Goal: Transaction & Acquisition: Download file/media

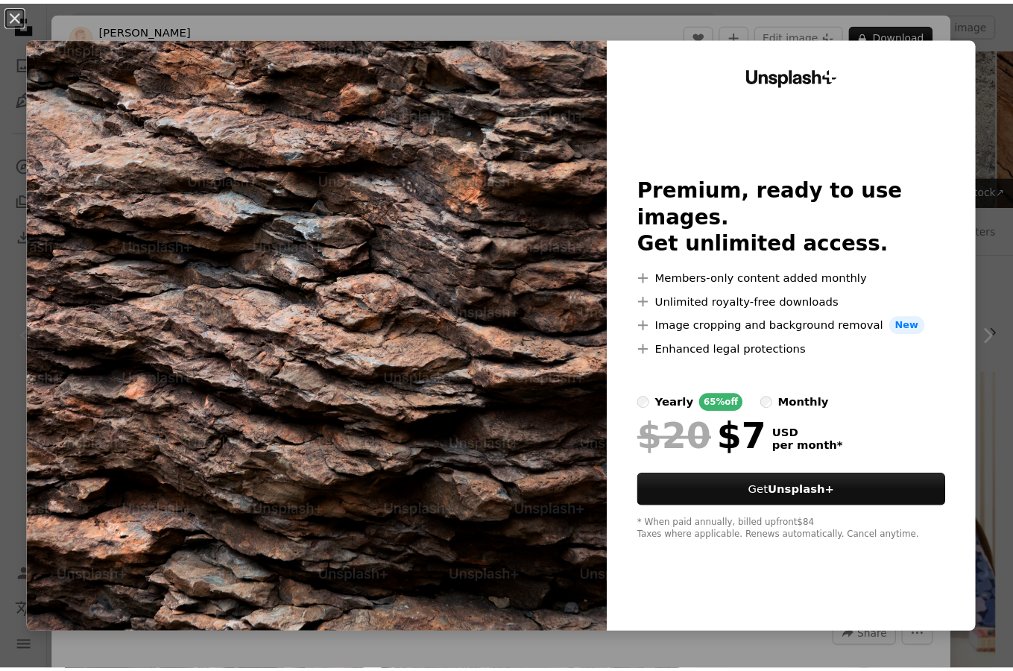
scroll to position [317, 0]
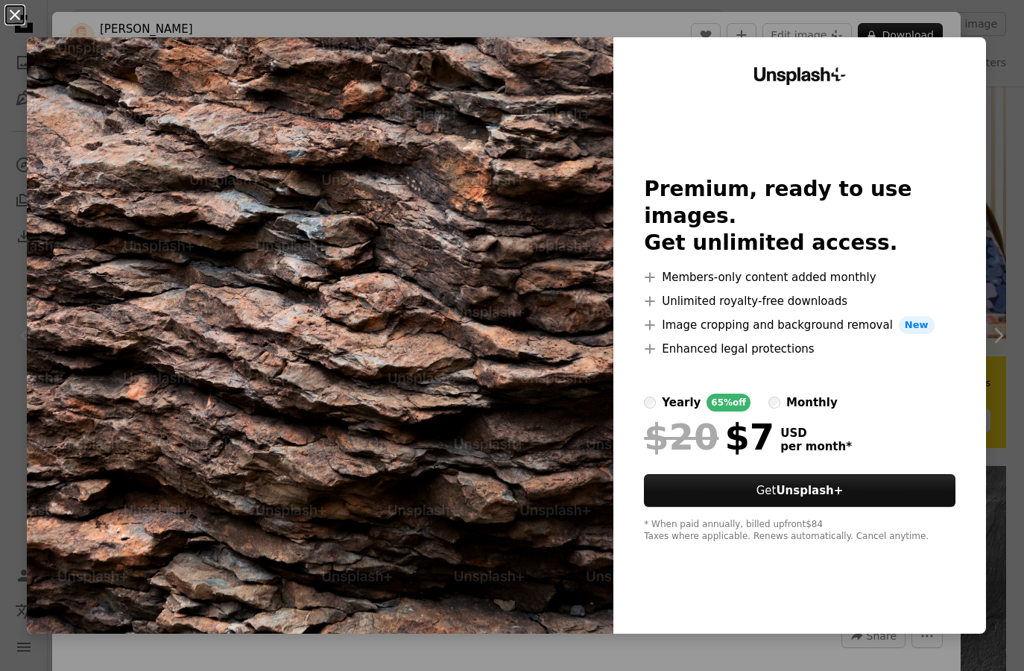
click at [8, 16] on button "An X shape" at bounding box center [15, 15] width 18 height 18
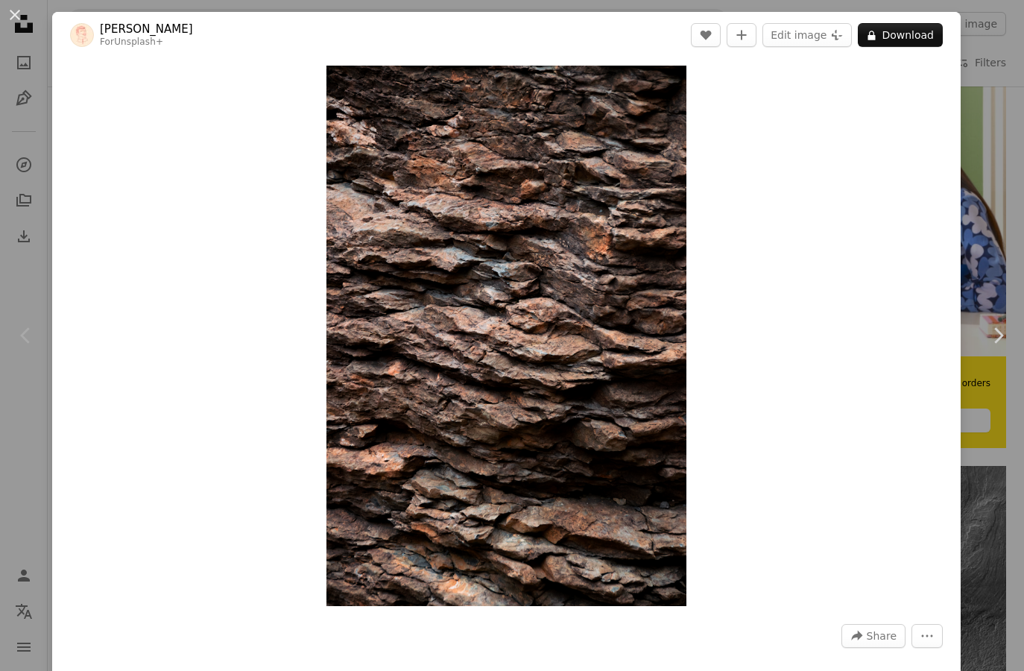
click at [983, 118] on div "An X shape Chevron left Chevron right [PERSON_NAME] For Unsplash+ A heart A plu…" at bounding box center [512, 335] width 1024 height 671
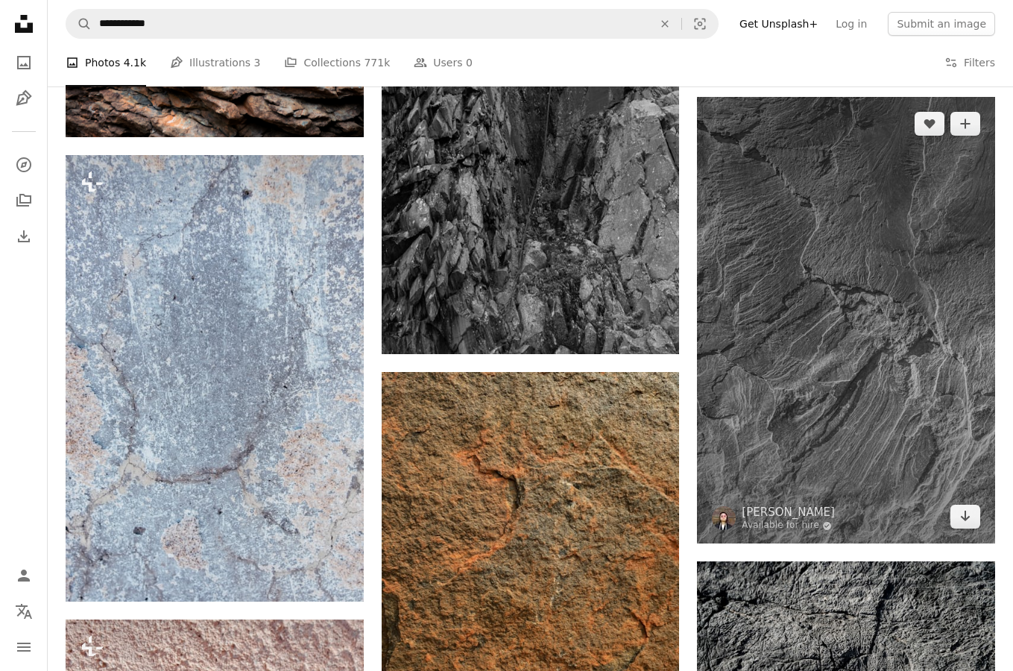
scroll to position [769, 0]
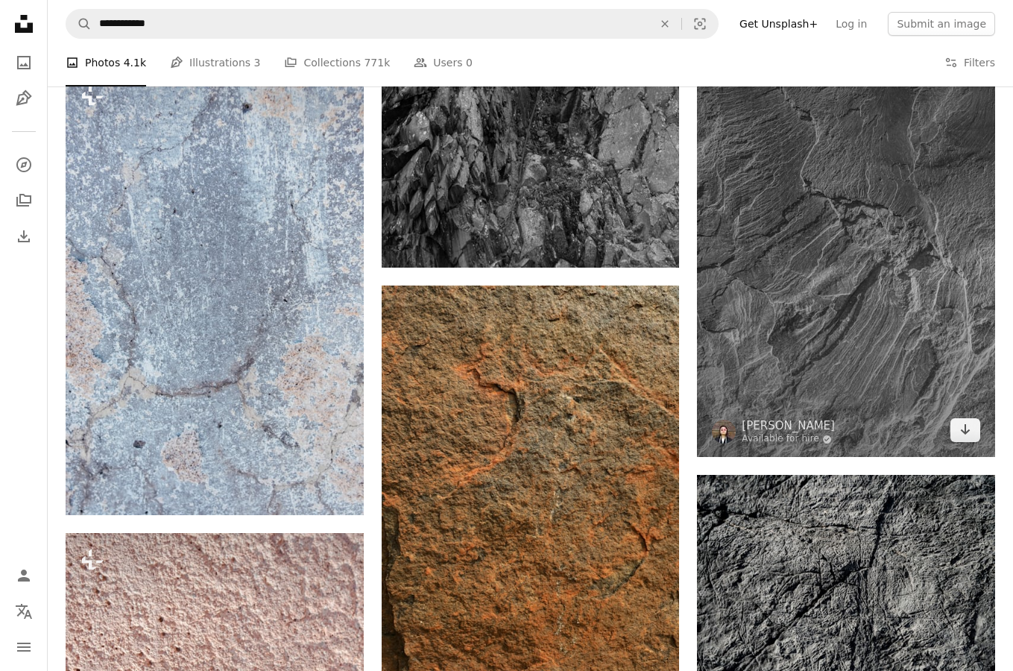
click at [890, 258] on img at bounding box center [846, 233] width 298 height 447
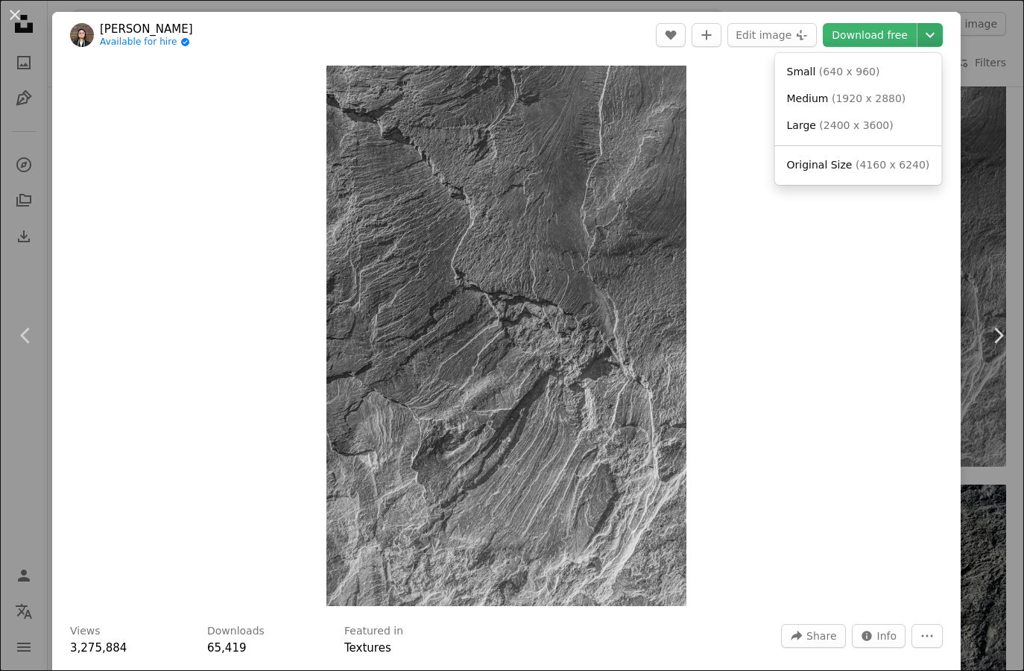
click at [920, 32] on icon "Chevron down" at bounding box center [931, 35] width 24 height 18
click at [857, 166] on span "( 4160 x 6240 )" at bounding box center [893, 165] width 74 height 12
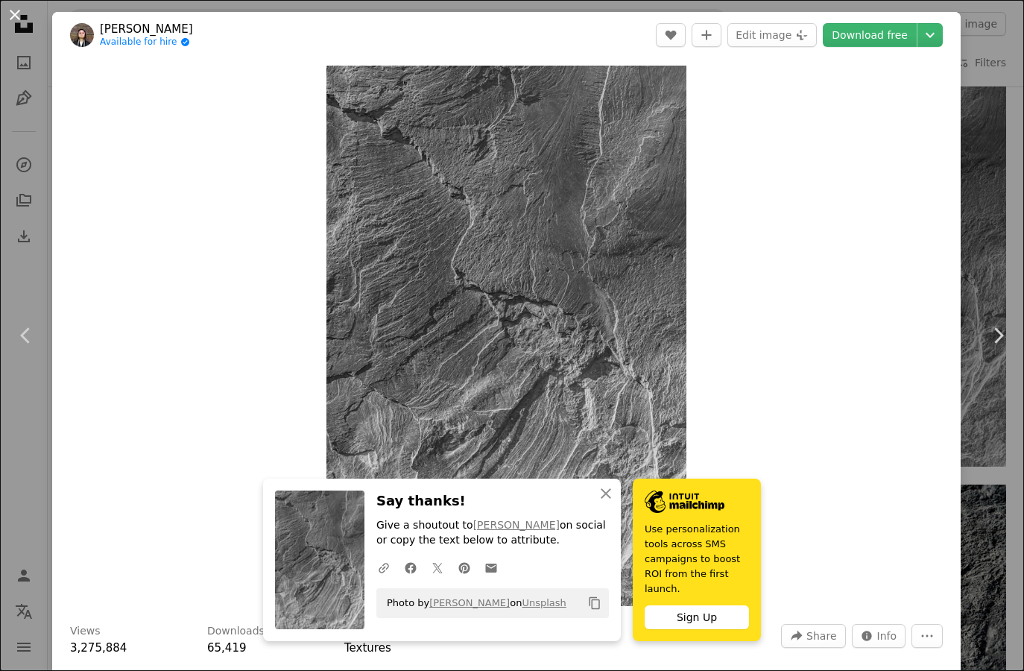
click at [15, 10] on button "An X shape" at bounding box center [15, 15] width 18 height 18
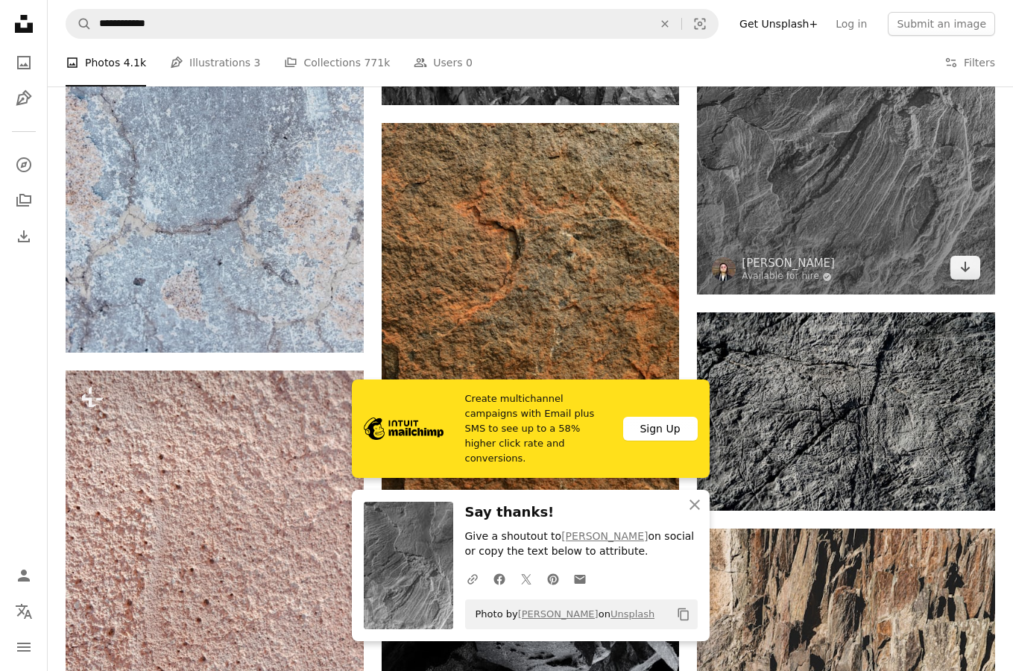
scroll to position [933, 0]
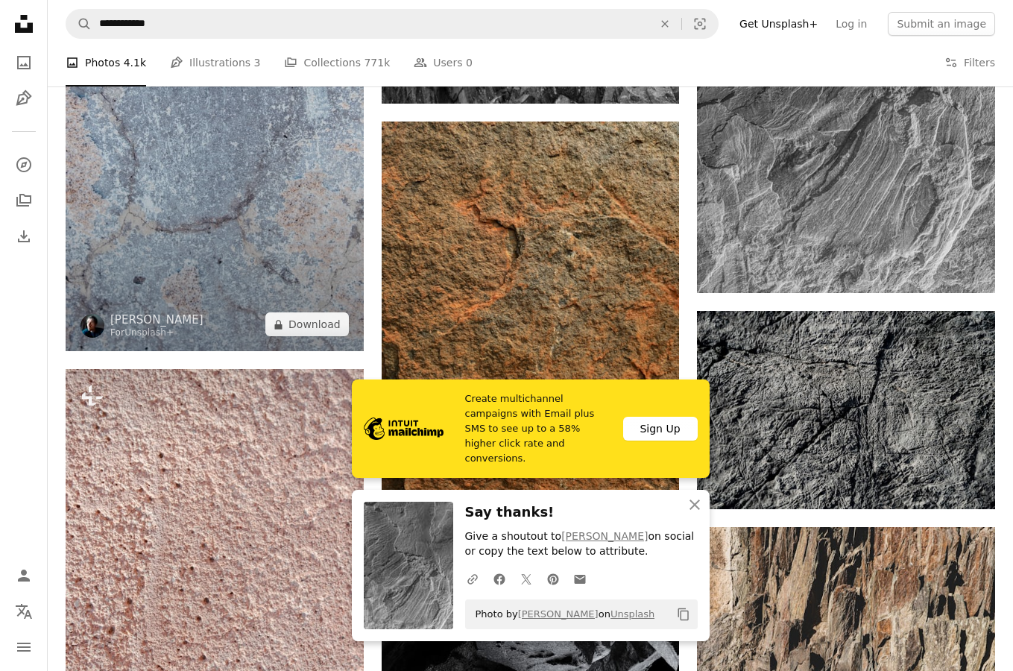
click at [292, 182] on img at bounding box center [215, 128] width 298 height 447
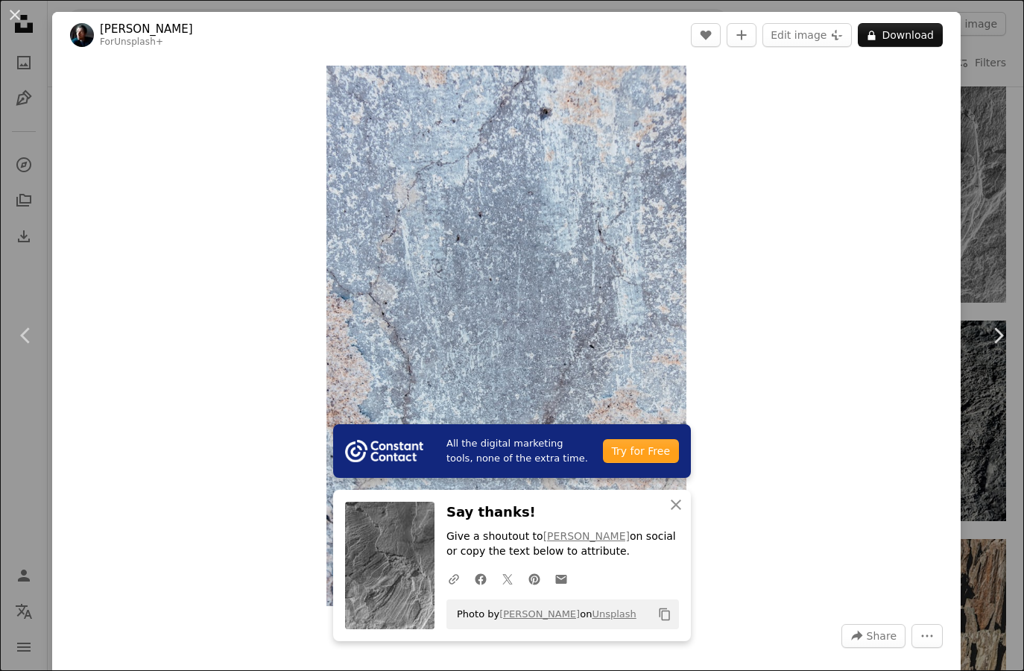
click at [966, 221] on div "An X shape Chevron left Chevron right All the digital marketing tools, none of …" at bounding box center [512, 335] width 1024 height 671
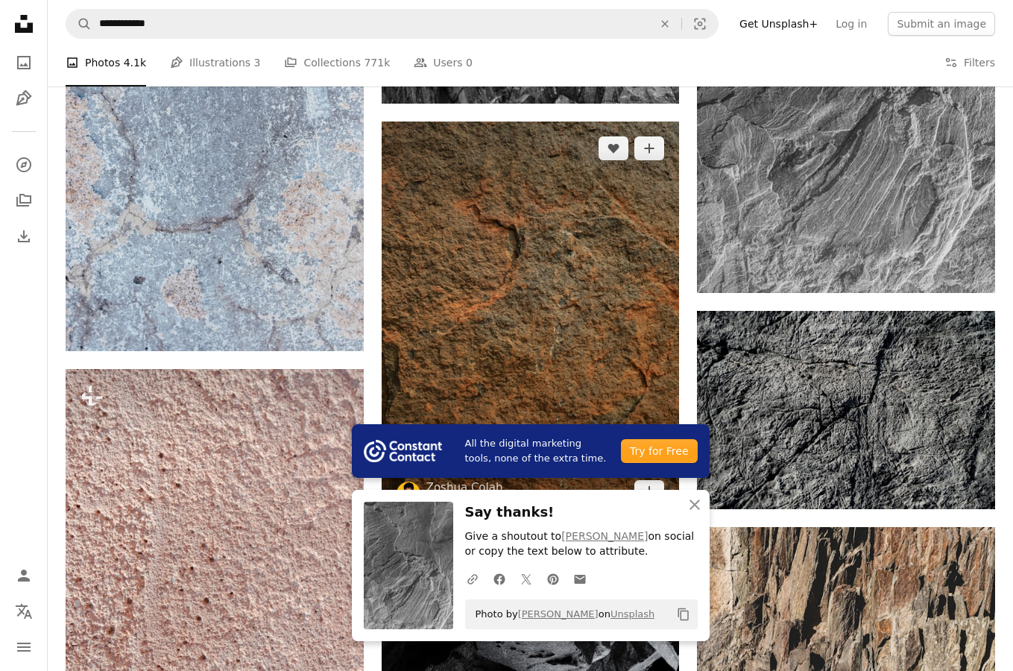
click at [579, 275] on img at bounding box center [531, 320] width 298 height 397
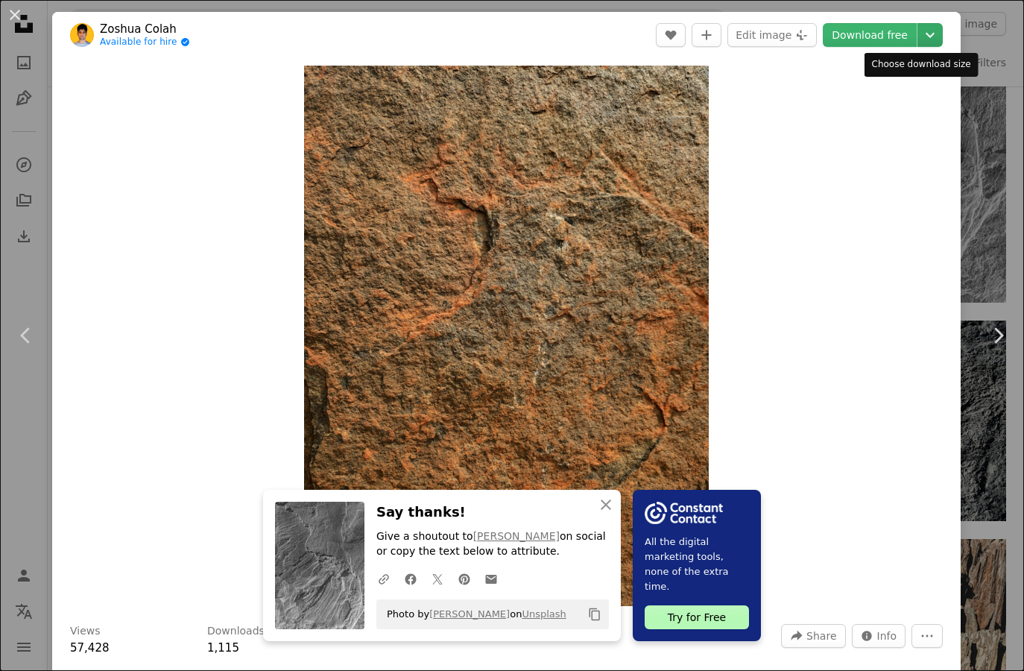
click at [926, 36] on icon "Choose download size" at bounding box center [930, 35] width 9 height 5
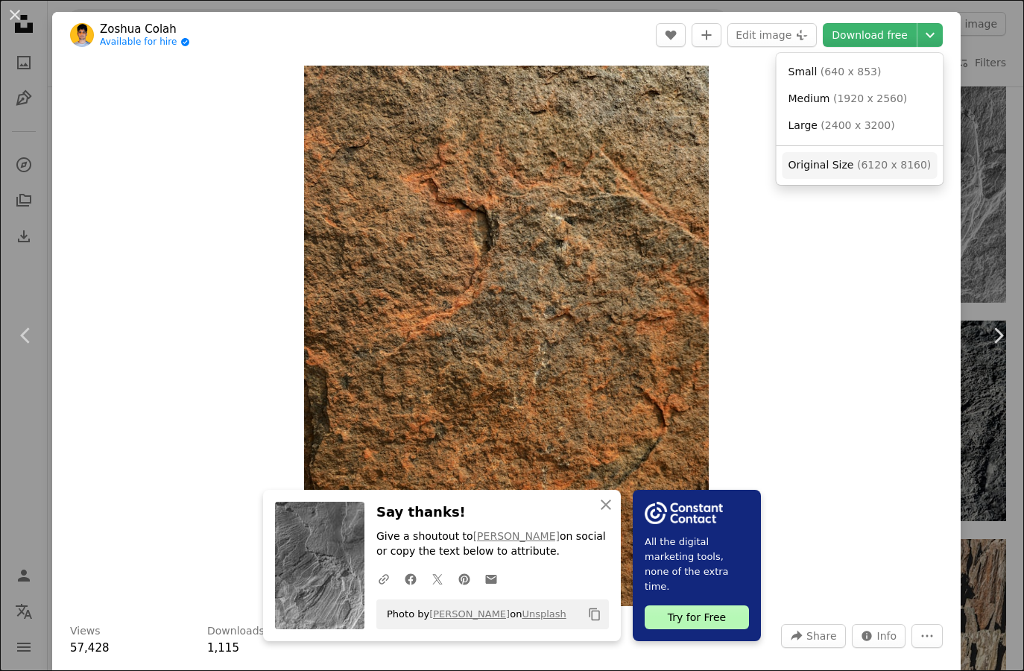
click at [847, 162] on span "Original Size" at bounding box center [822, 165] width 66 height 12
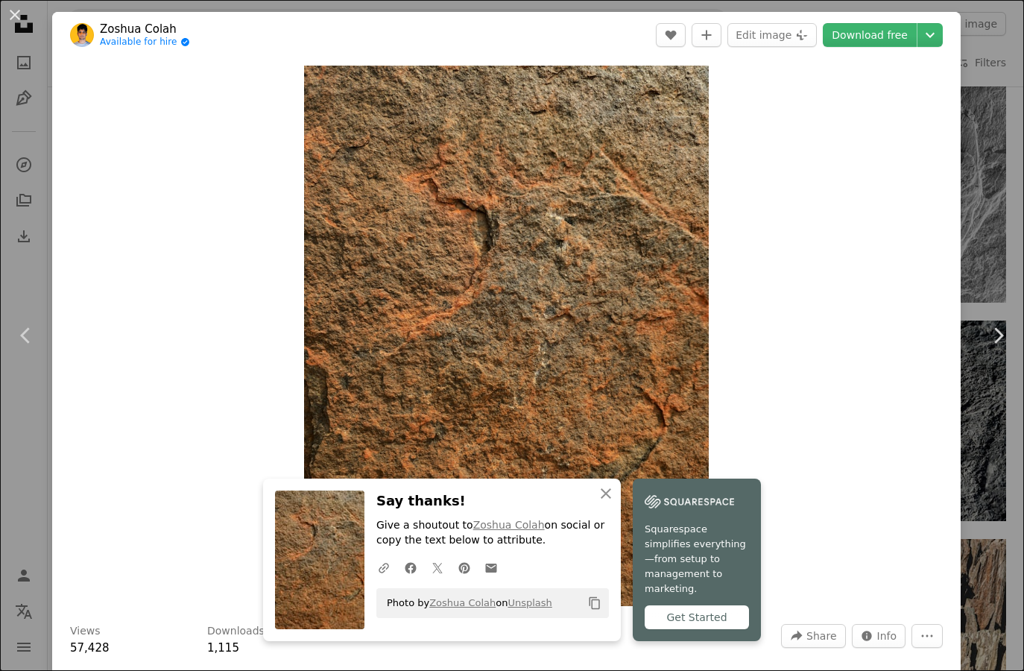
click at [983, 432] on div "An X shape Chevron left Chevron right An X shape Close Say thanks! Give a shout…" at bounding box center [512, 335] width 1024 height 671
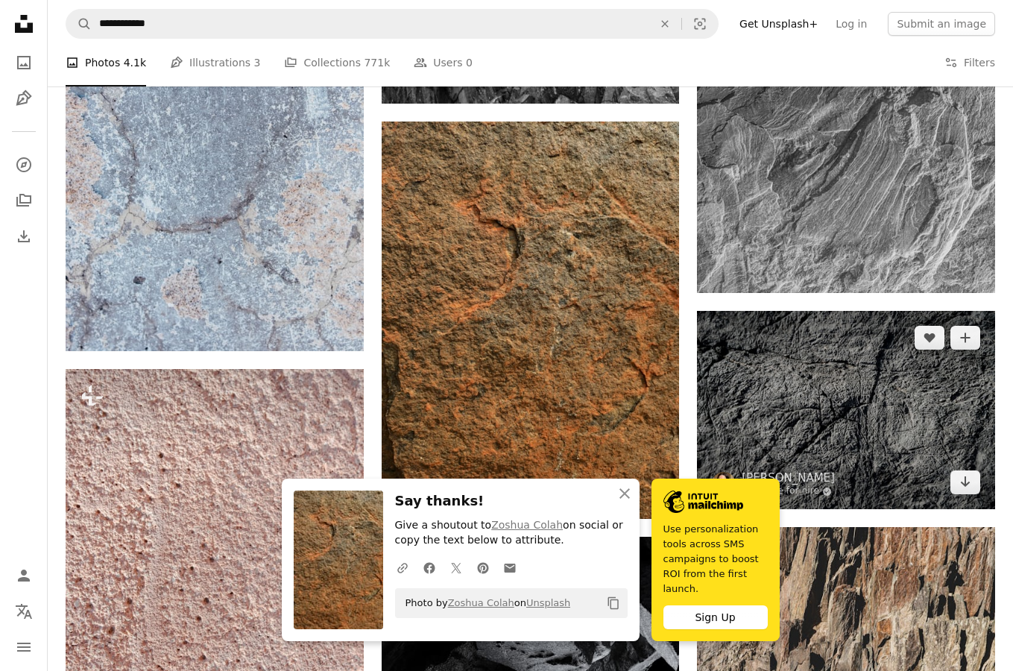
click at [927, 426] on img at bounding box center [846, 410] width 298 height 198
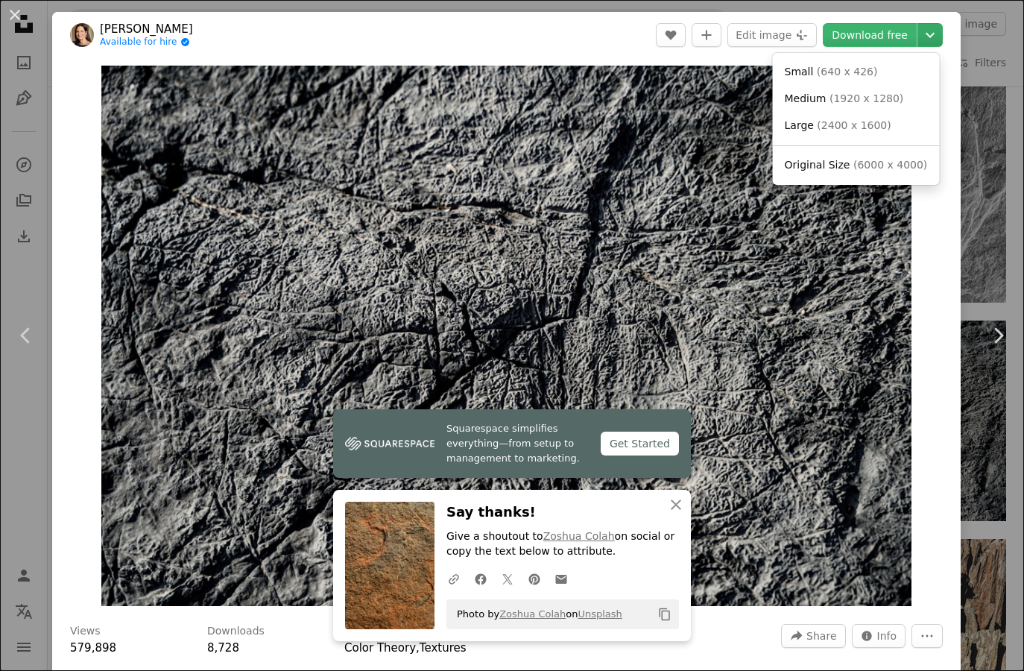
click at [923, 32] on icon "Chevron down" at bounding box center [931, 35] width 24 height 18
click at [854, 165] on span "( 6000 x 4000 )" at bounding box center [891, 165] width 74 height 12
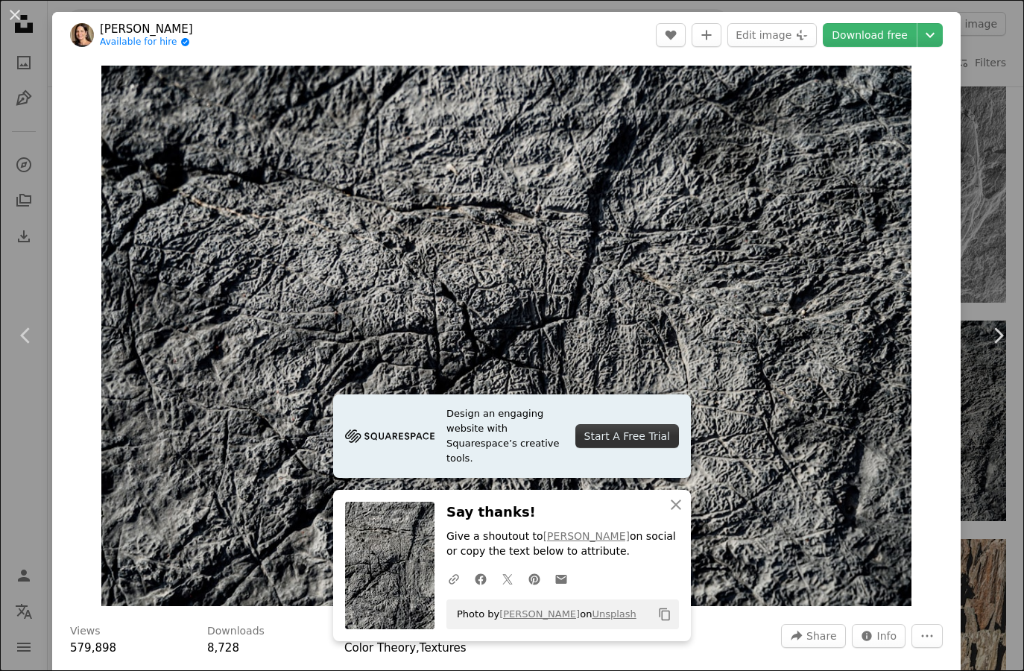
click at [986, 424] on div "An X shape Chevron left Chevron right Design an engaging website with Squarespa…" at bounding box center [512, 335] width 1024 height 671
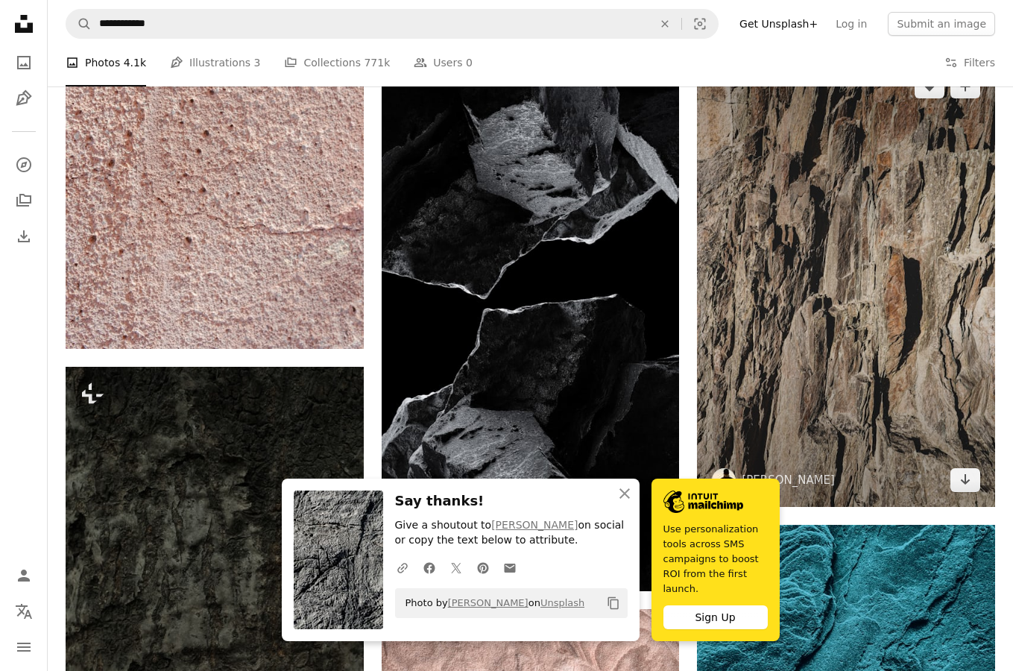
scroll to position [1402, 0]
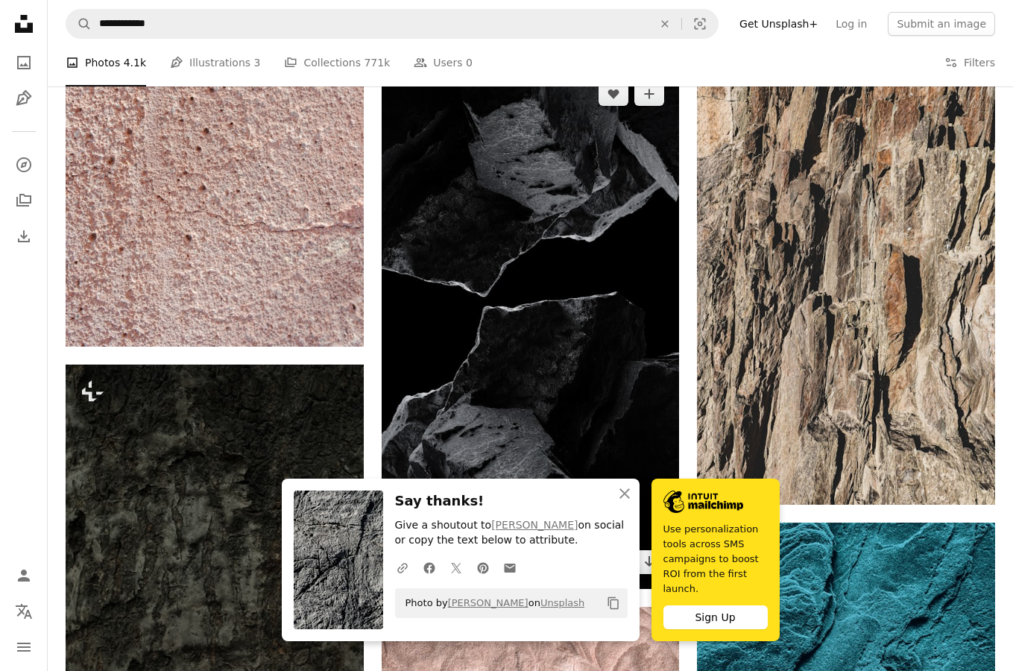
click at [637, 195] on img at bounding box center [531, 328] width 298 height 522
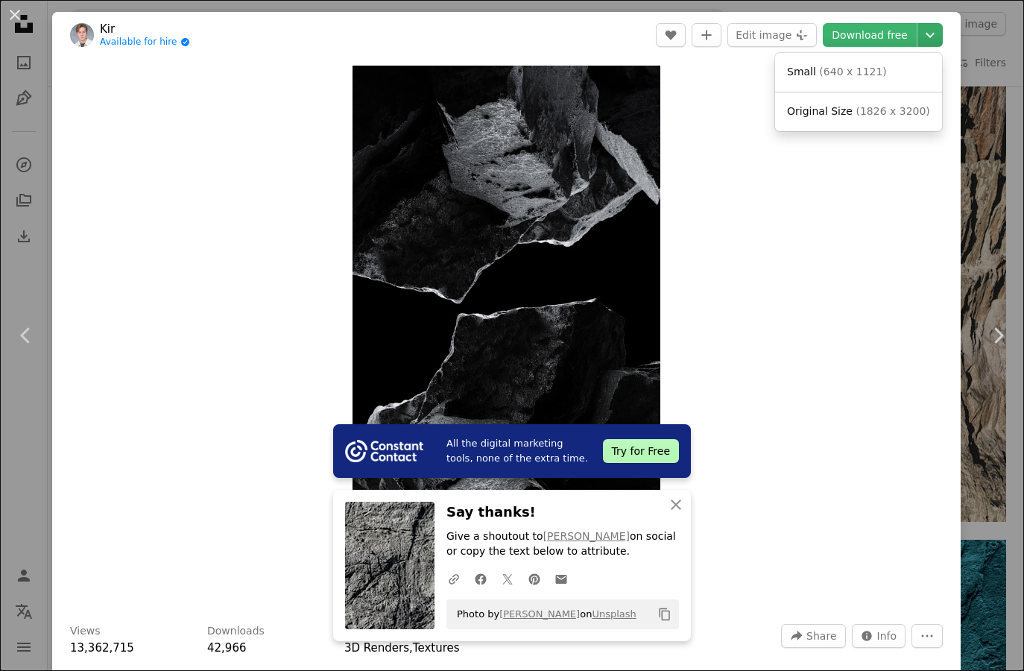
click at [927, 36] on icon "Chevron down" at bounding box center [931, 35] width 24 height 18
click at [880, 112] on span "( 1826 x 3200 )" at bounding box center [893, 111] width 74 height 12
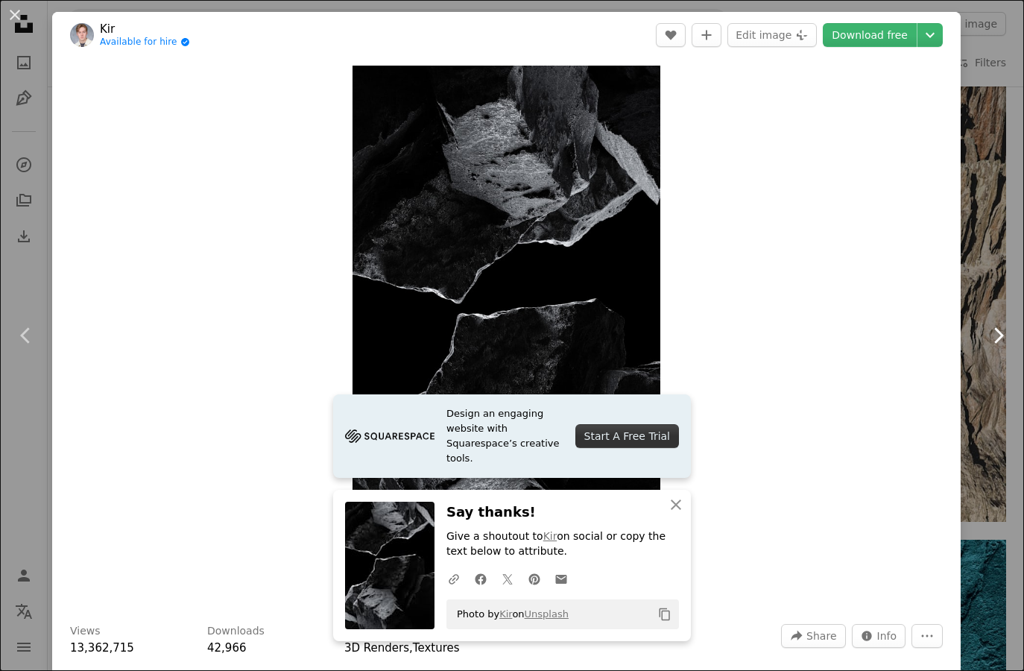
click at [986, 276] on link "Chevron right" at bounding box center [998, 335] width 52 height 143
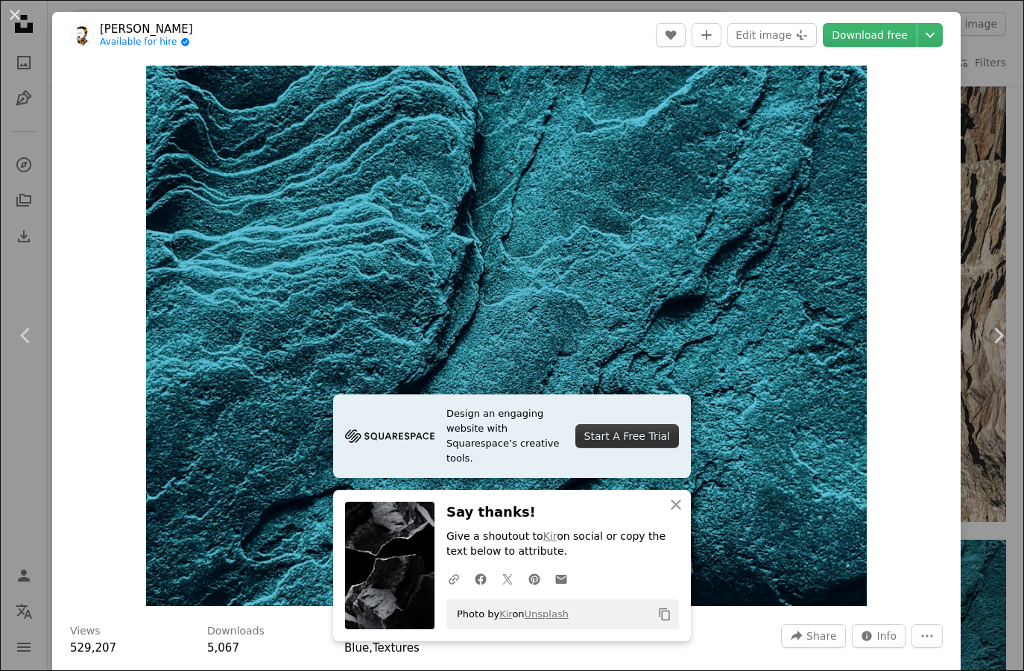
click at [977, 162] on div "An X shape Chevron left Chevron right Design an engaging website with Squarespa…" at bounding box center [512, 335] width 1024 height 671
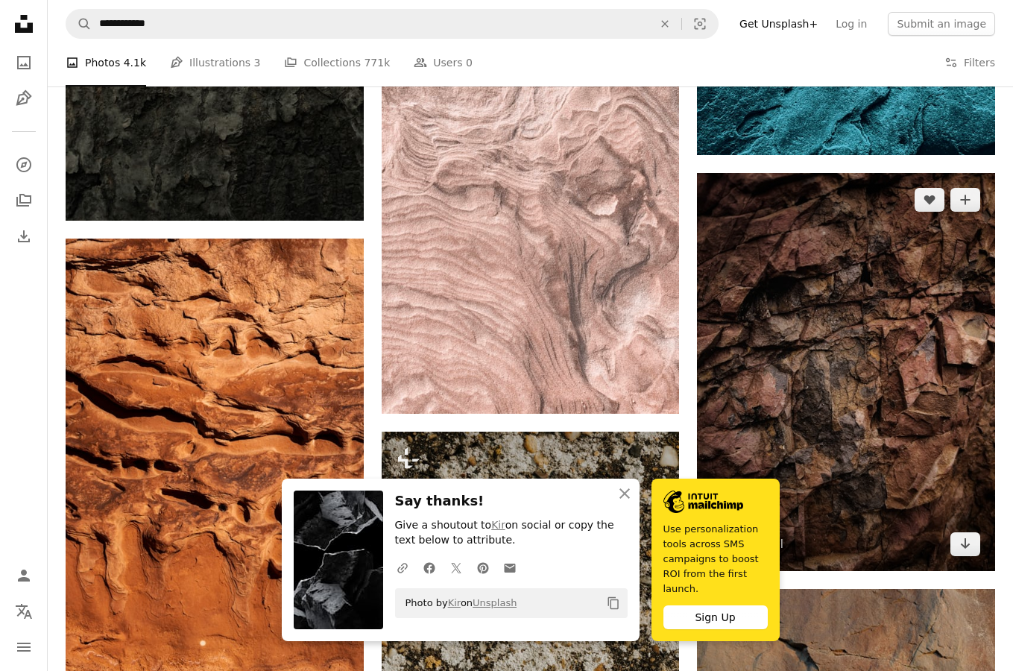
scroll to position [1992, 0]
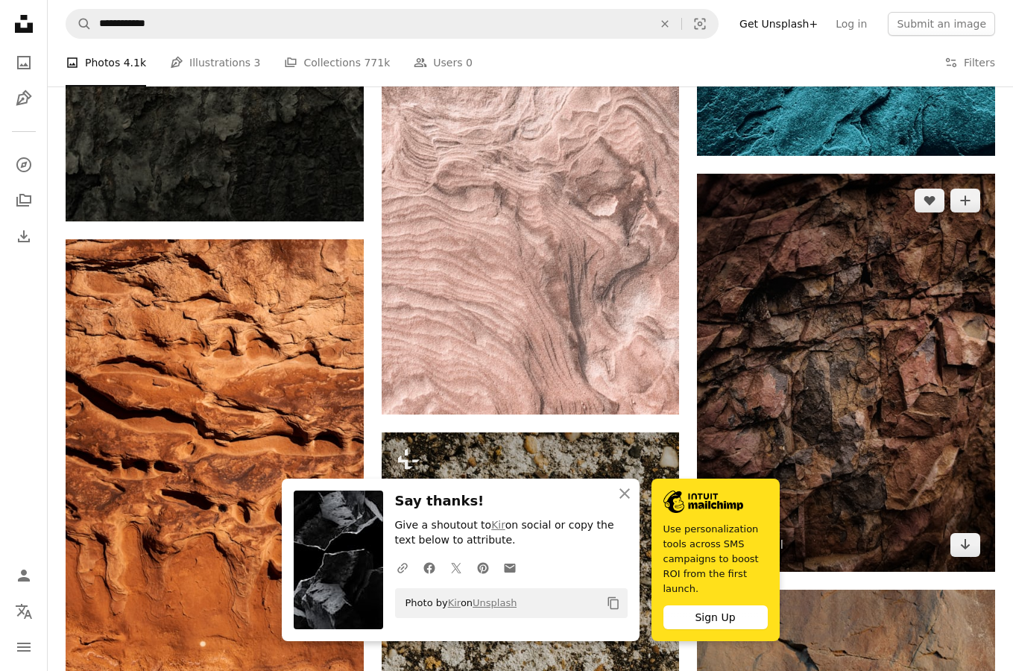
click at [866, 317] on img at bounding box center [846, 372] width 298 height 397
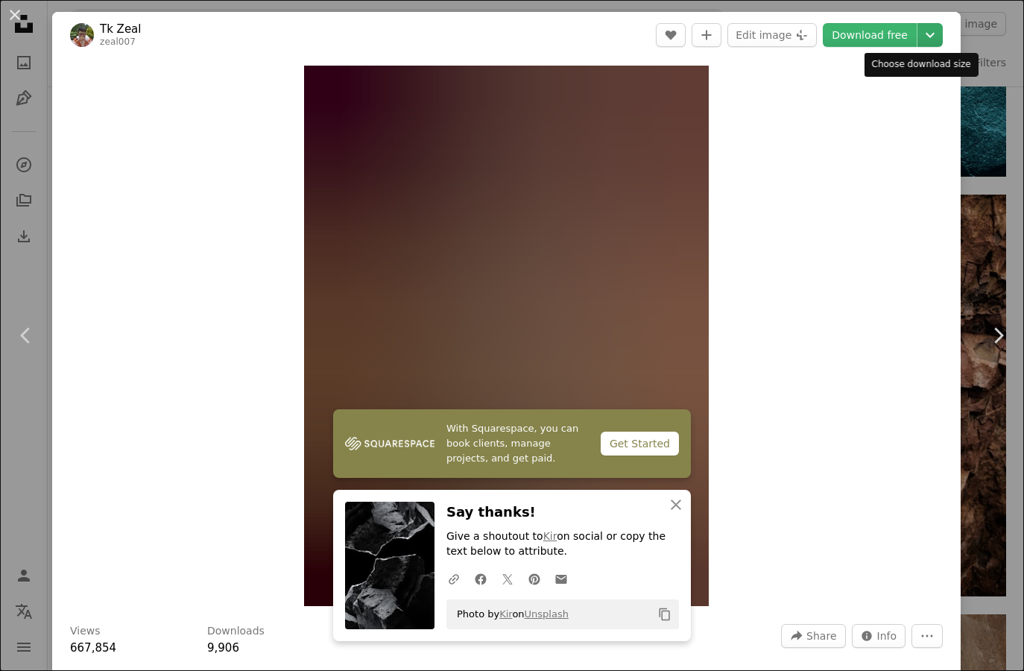
click at [926, 36] on icon "Choose download size" at bounding box center [930, 35] width 9 height 5
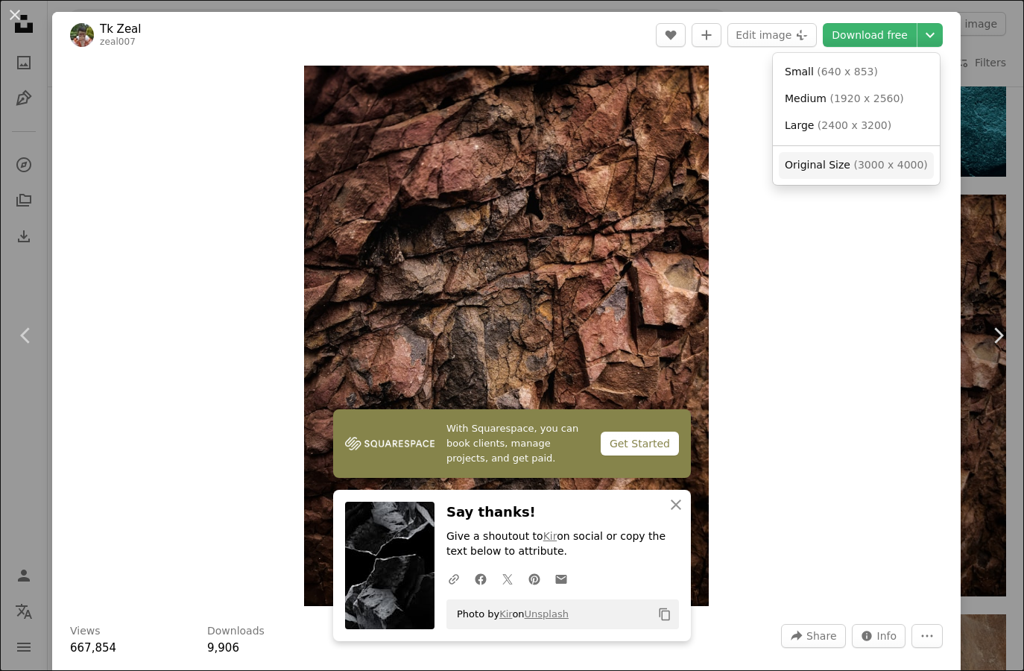
click at [825, 163] on span "Original Size" at bounding box center [818, 165] width 66 height 12
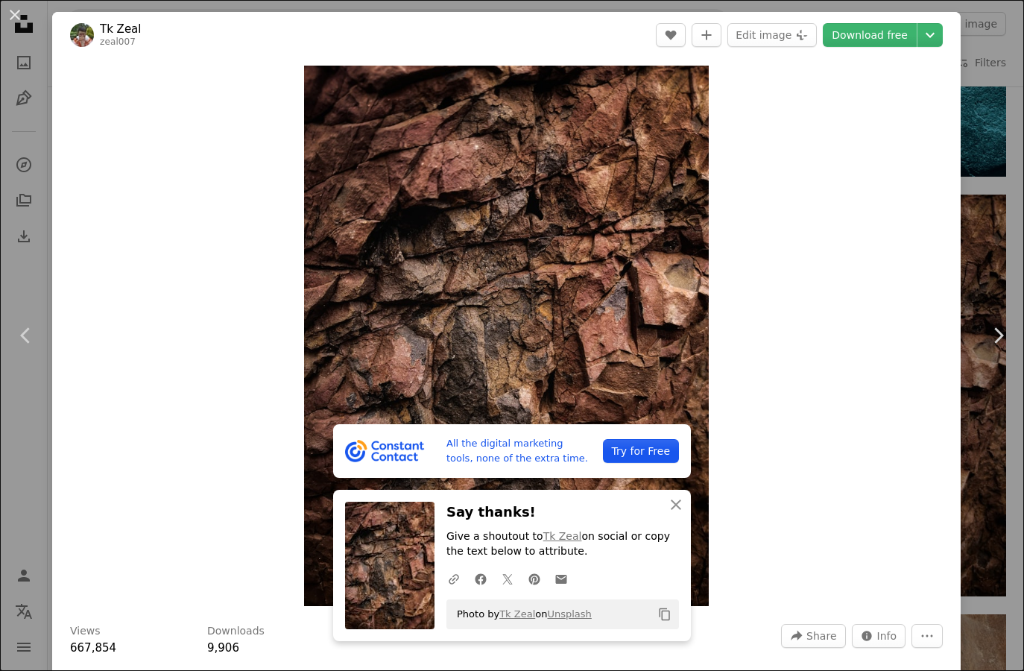
click at [963, 254] on div "An X shape Chevron left Chevron right All the digital marketing tools, none of …" at bounding box center [512, 335] width 1024 height 671
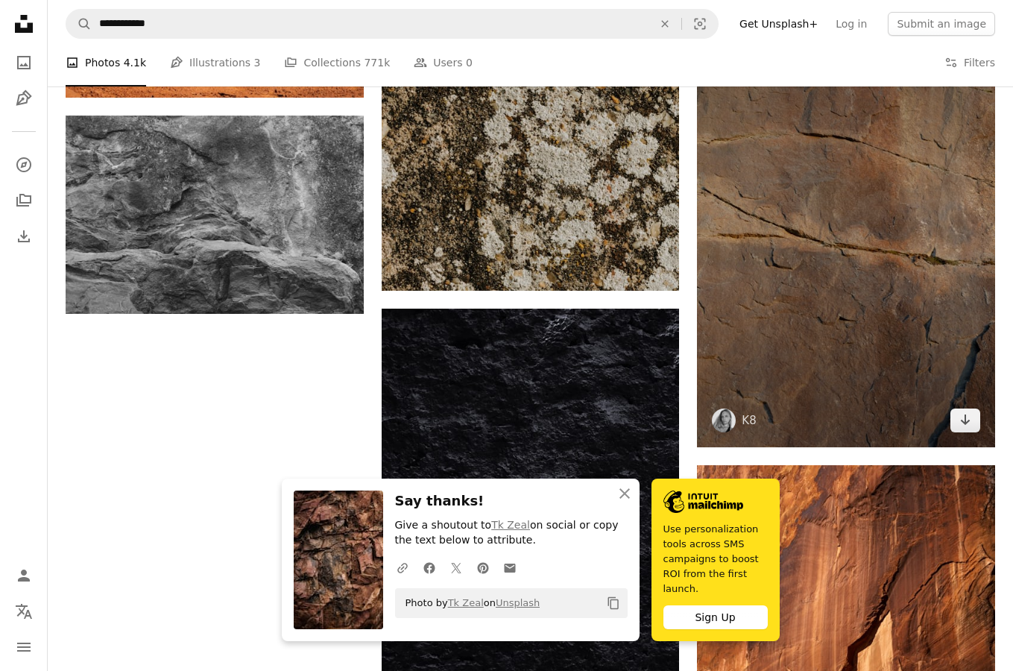
scroll to position [2580, 0]
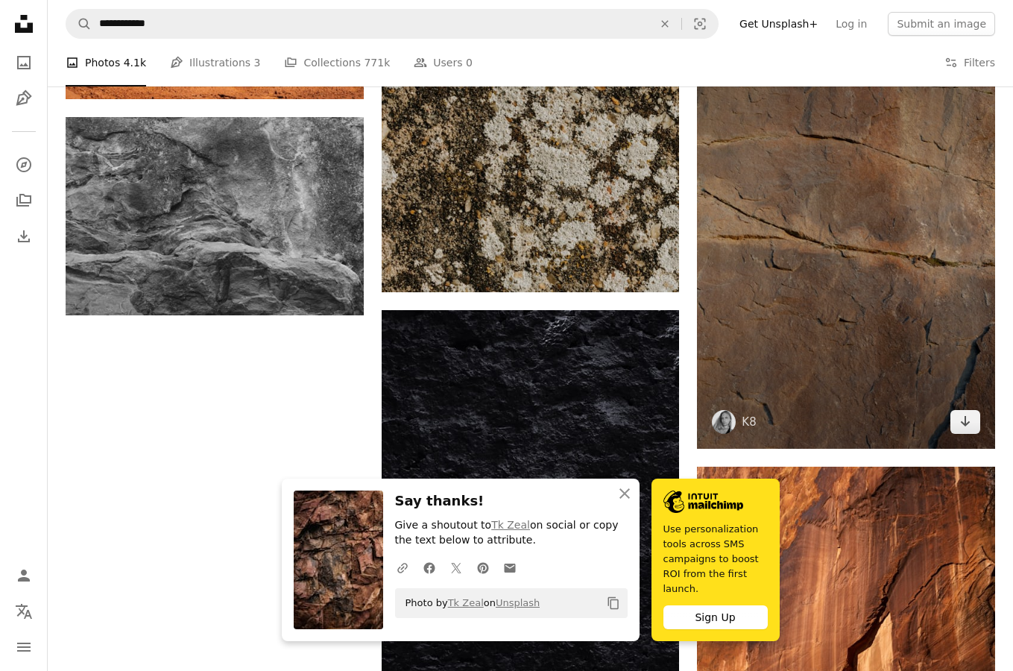
click at [977, 247] on img at bounding box center [846, 225] width 298 height 447
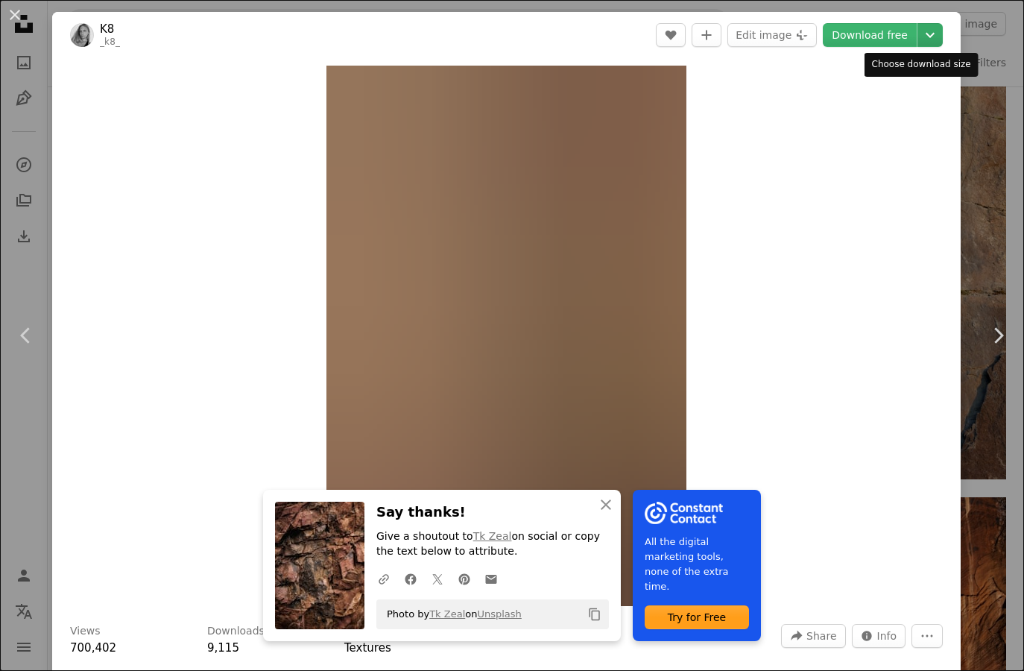
click at [922, 37] on icon "Chevron down" at bounding box center [931, 35] width 24 height 18
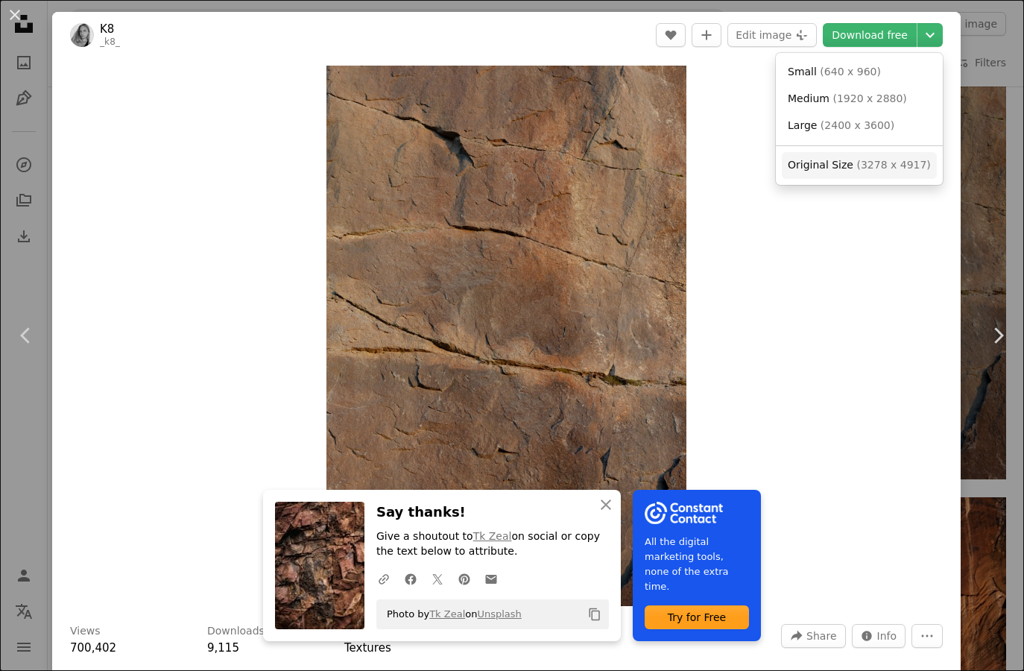
click at [847, 166] on span "Original Size" at bounding box center [821, 165] width 66 height 12
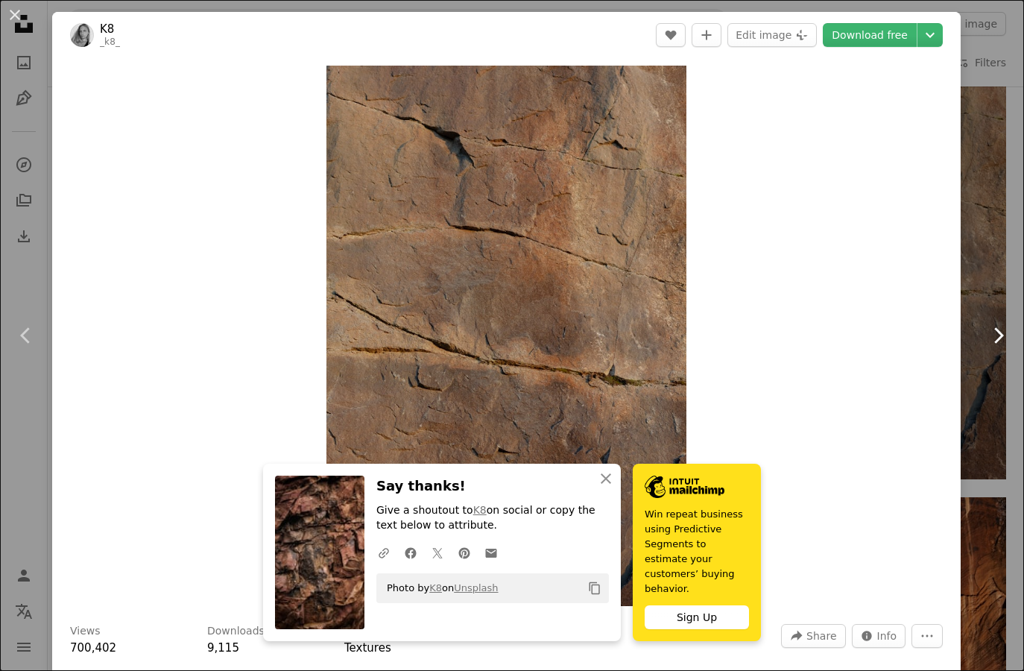
click at [976, 302] on link "Chevron right" at bounding box center [998, 335] width 52 height 143
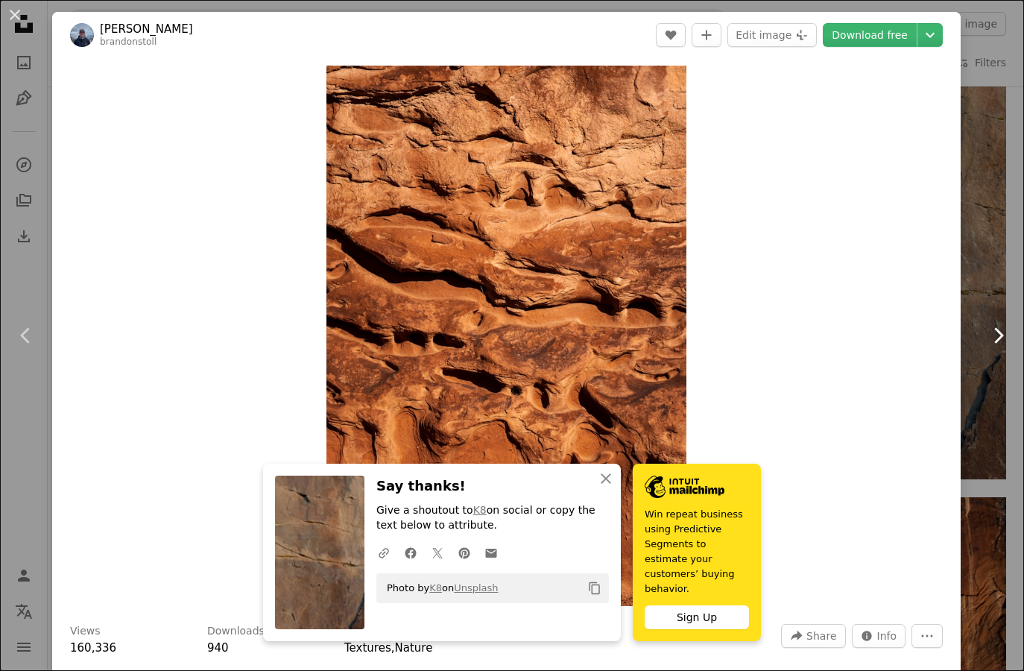
click at [974, 276] on link "Chevron right" at bounding box center [998, 335] width 52 height 143
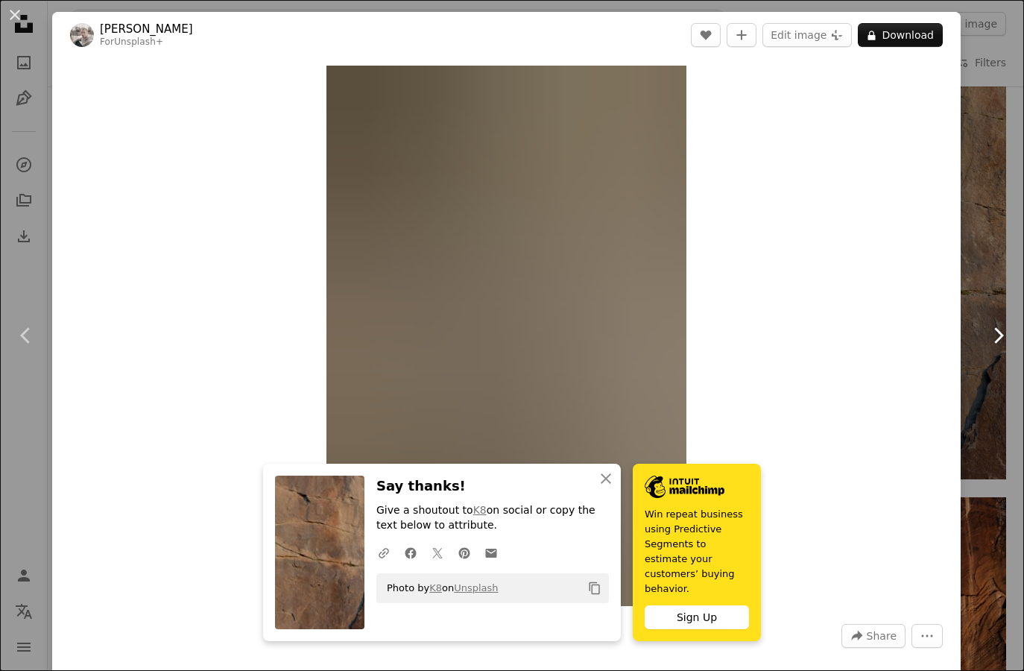
click at [972, 281] on link "Chevron right" at bounding box center [998, 335] width 52 height 143
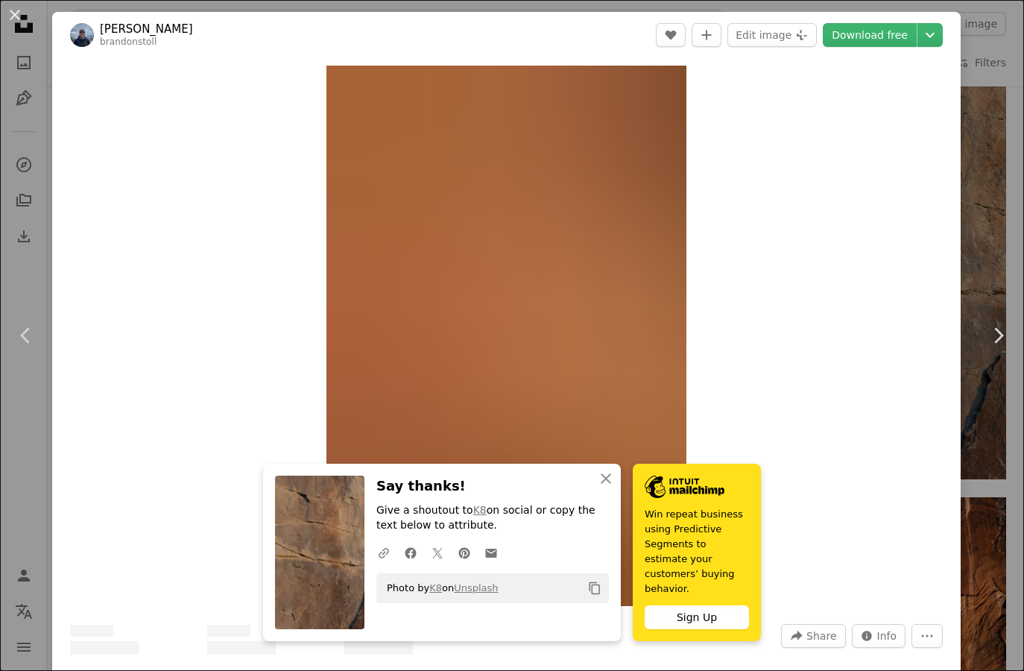
click at [982, 238] on div "An X shape Chevron left Chevron right An X shape Close Say thanks! Give a shout…" at bounding box center [512, 335] width 1024 height 671
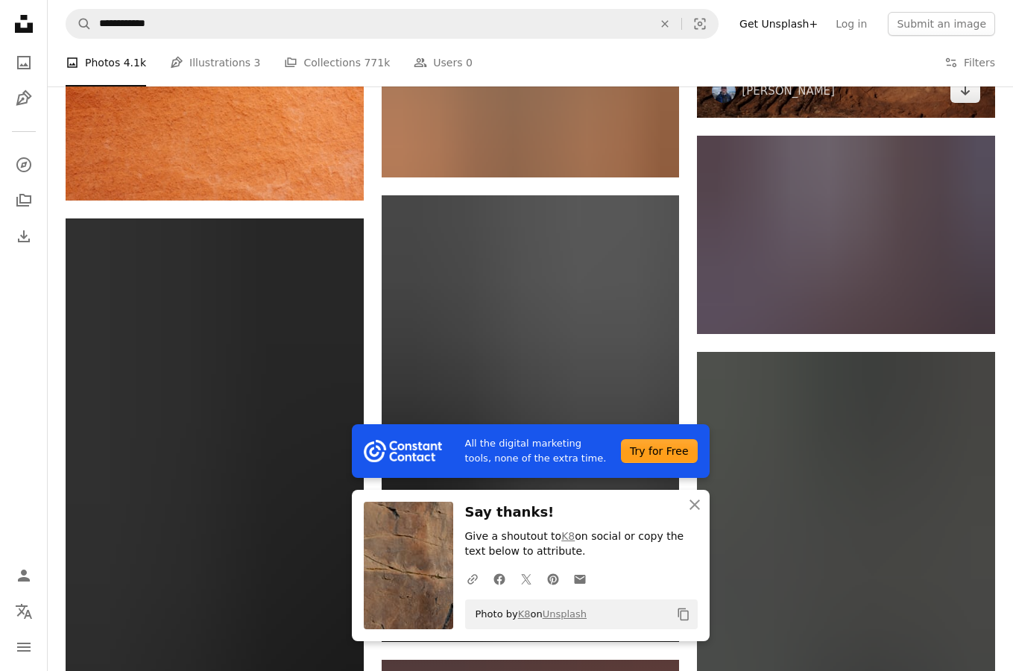
scroll to position [3375, 0]
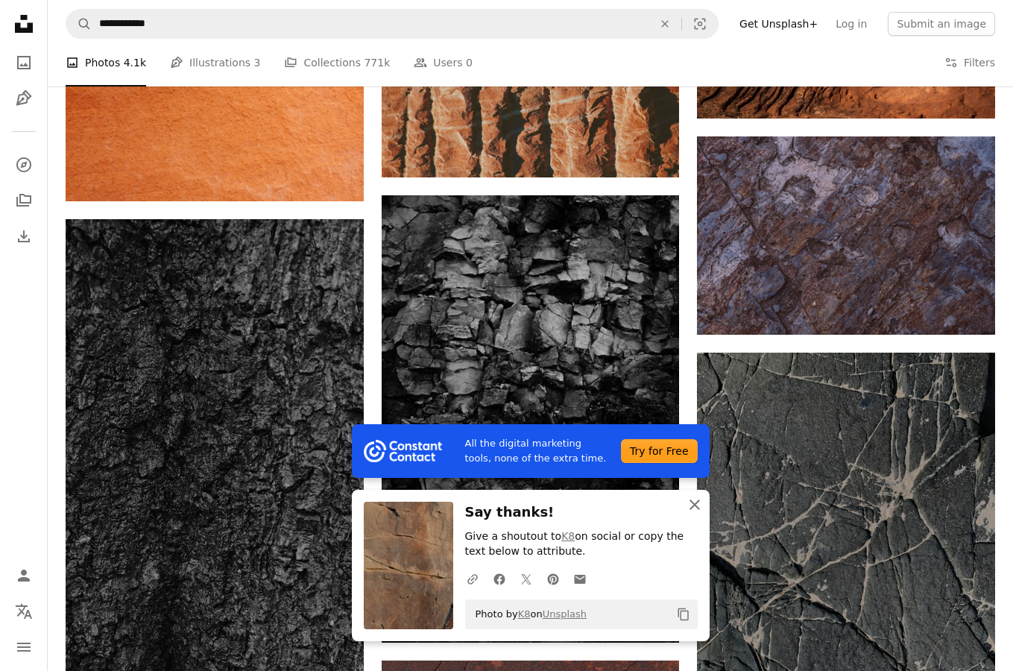
click at [696, 508] on icon "An X shape" at bounding box center [695, 505] width 18 height 18
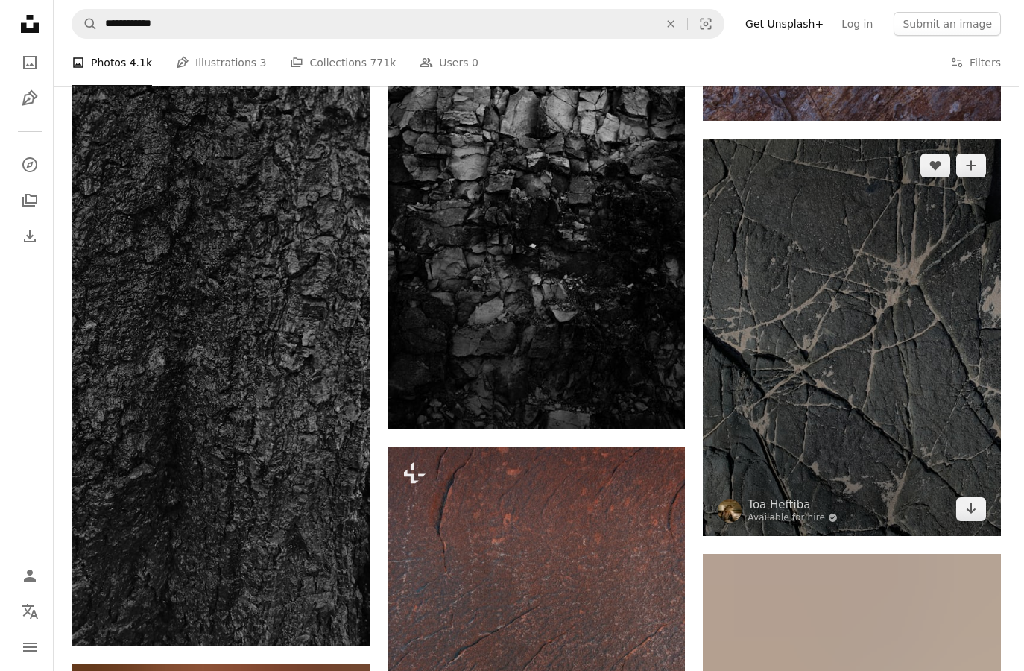
scroll to position [3588, 0]
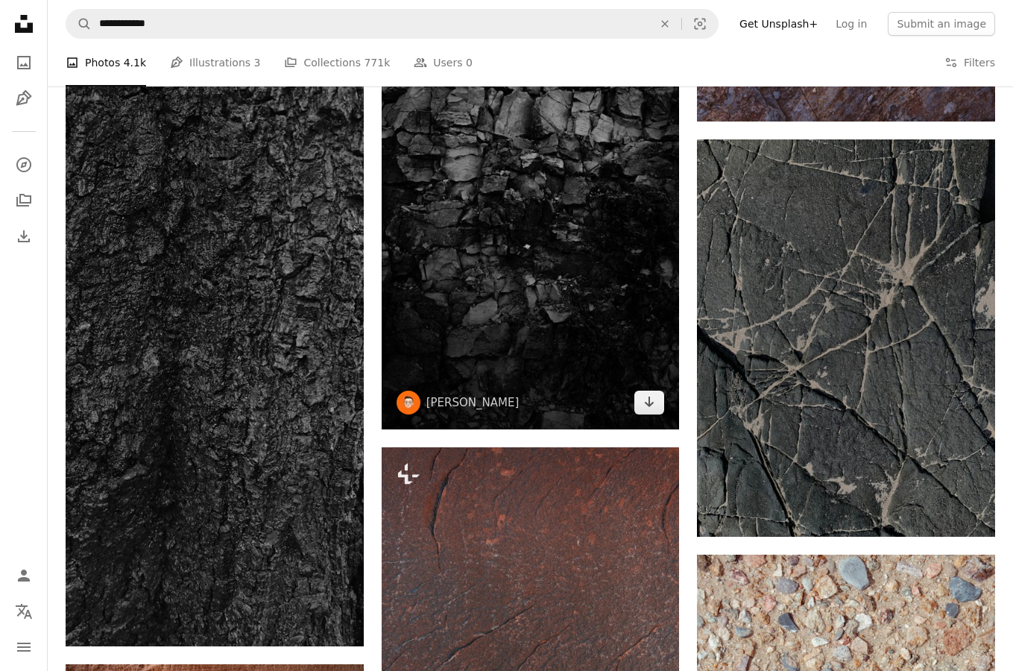
click at [616, 248] on img at bounding box center [531, 205] width 298 height 447
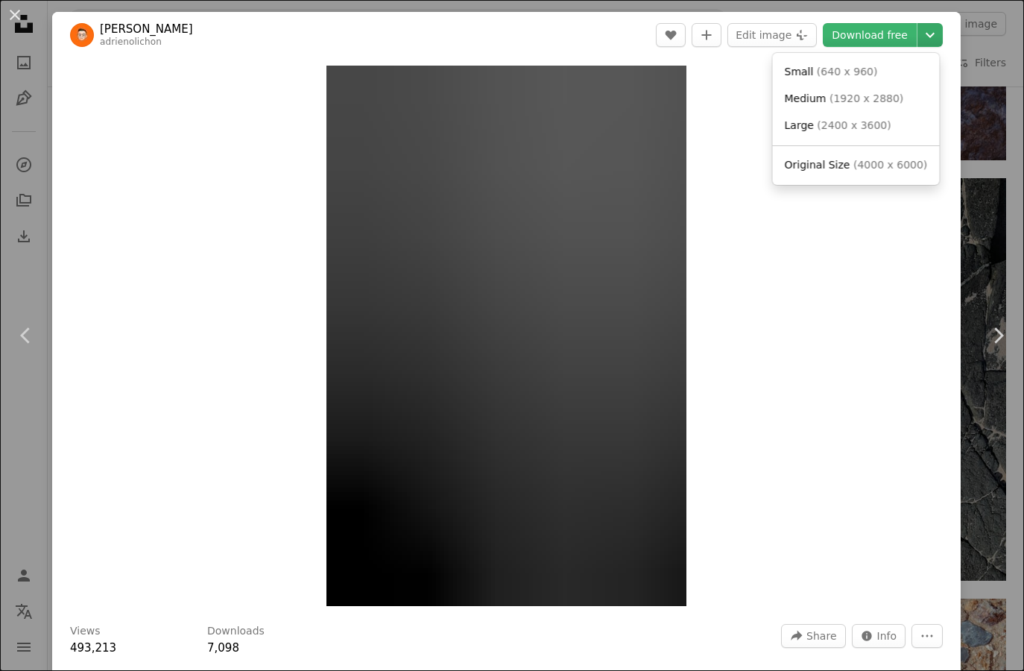
click at [919, 31] on icon "Chevron down" at bounding box center [931, 35] width 24 height 18
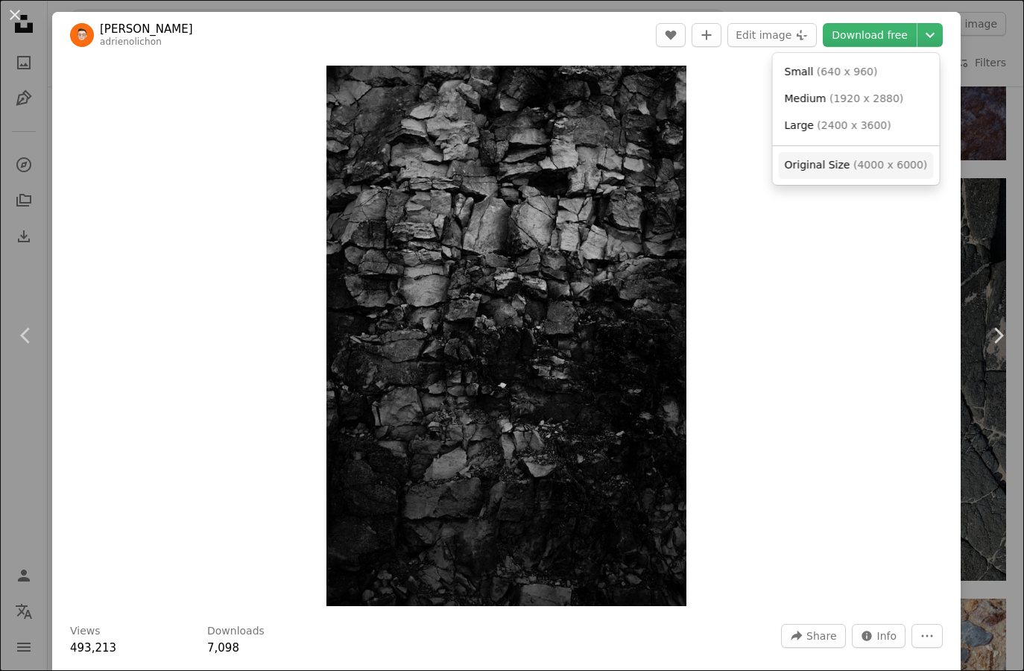
click at [825, 163] on span "Original Size" at bounding box center [818, 165] width 66 height 12
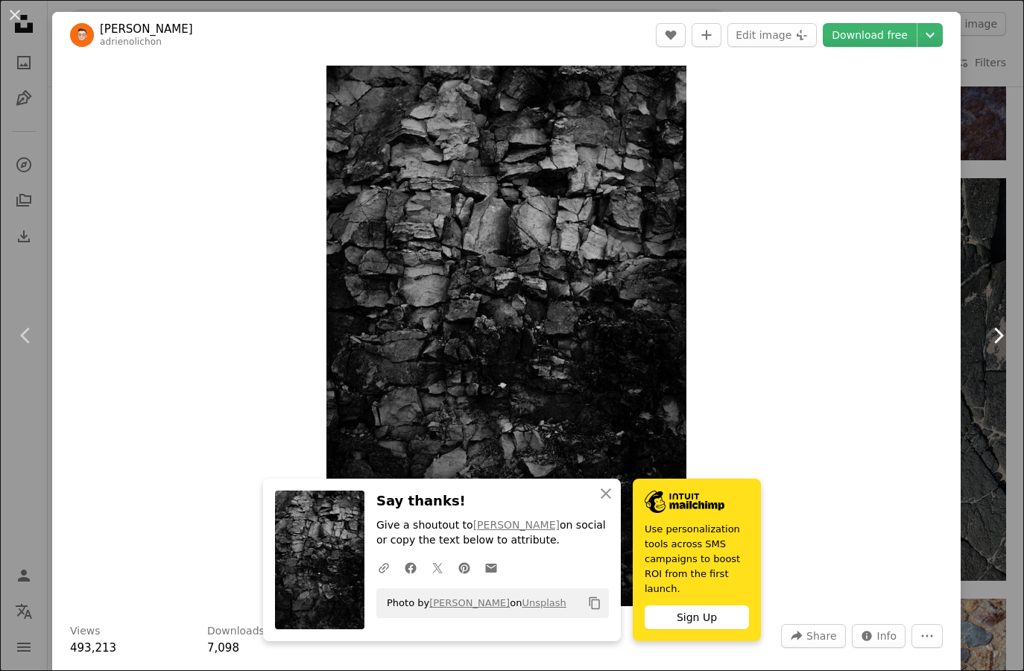
click at [986, 333] on icon "Chevron right" at bounding box center [998, 336] width 24 height 24
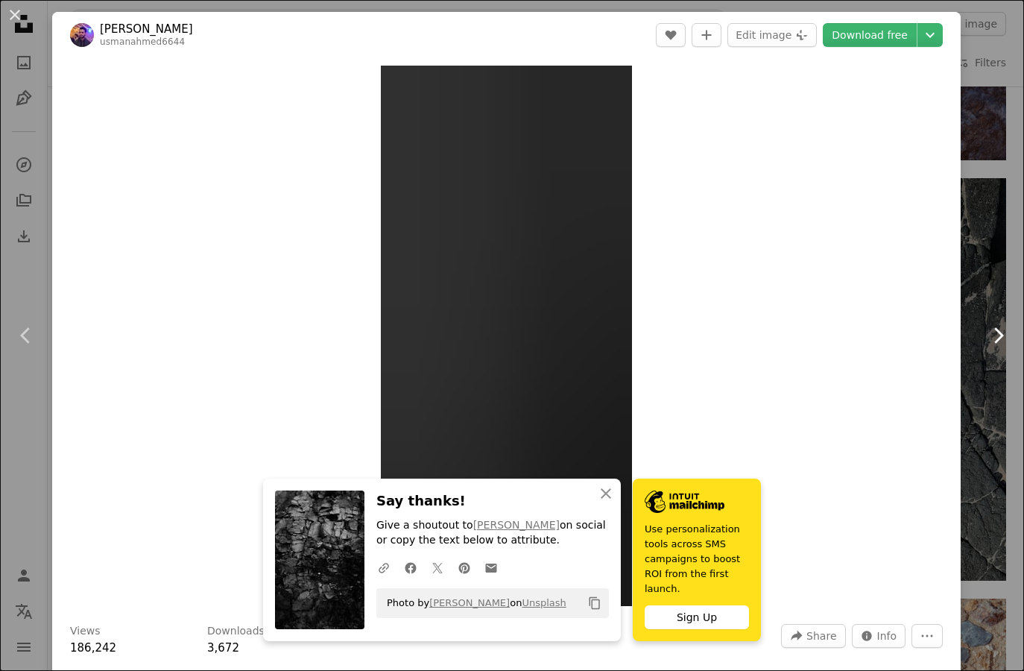
click at [986, 333] on icon "Chevron right" at bounding box center [998, 336] width 24 height 24
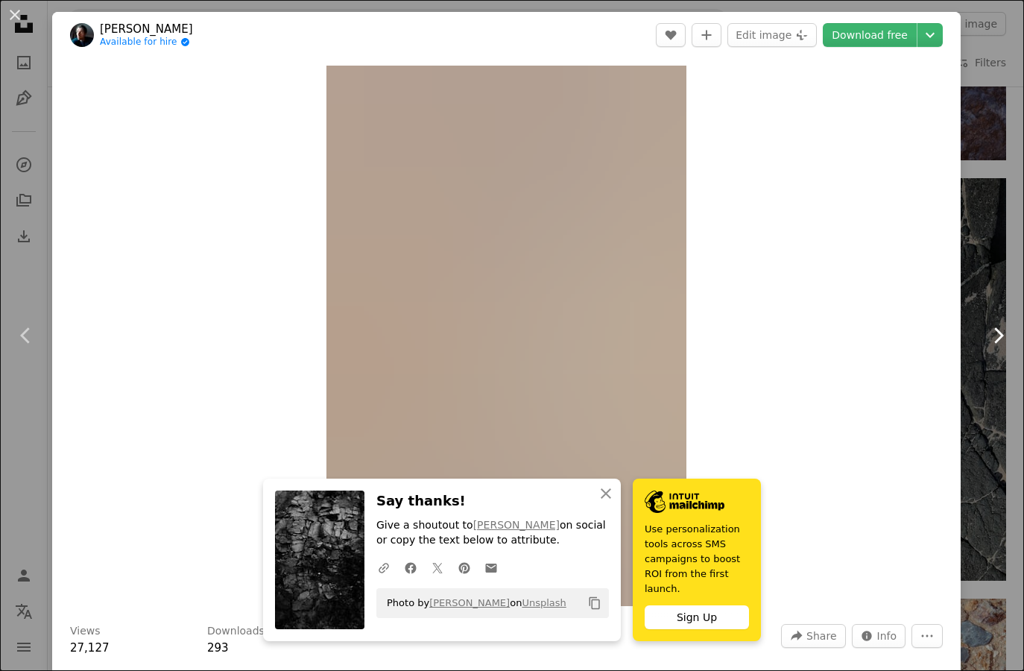
click at [986, 333] on icon "Chevron right" at bounding box center [998, 336] width 24 height 24
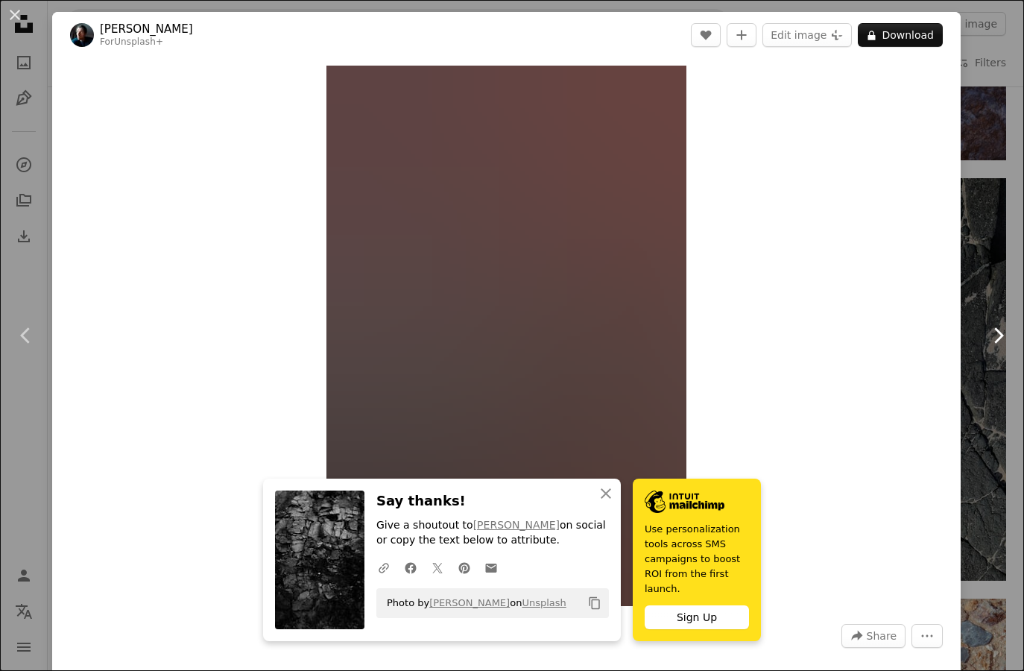
click at [986, 333] on icon "Chevron right" at bounding box center [998, 336] width 24 height 24
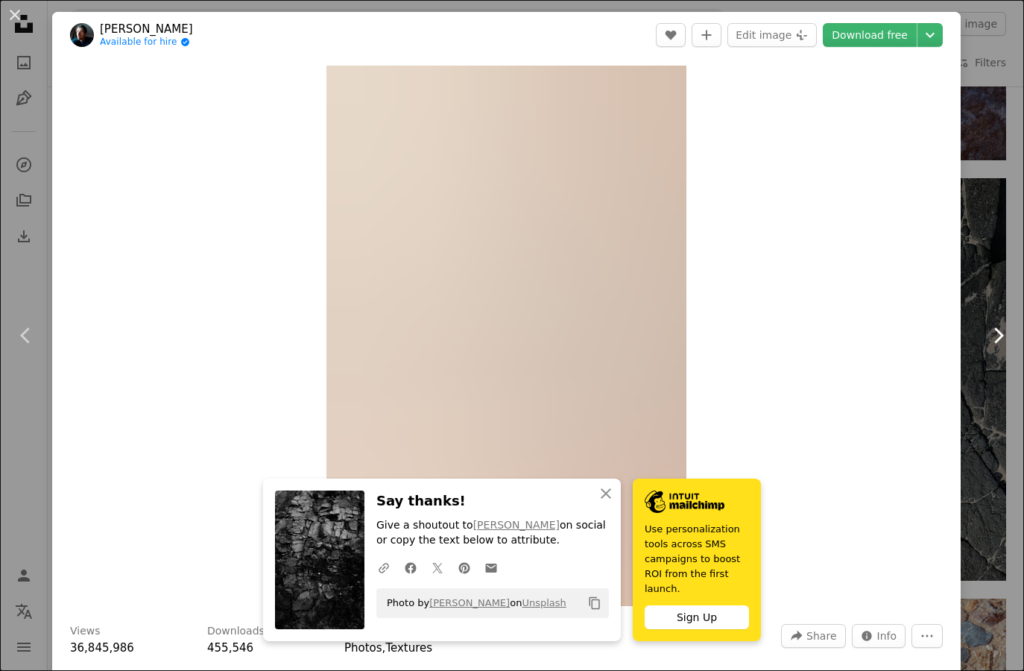
click at [986, 333] on icon "Chevron right" at bounding box center [998, 336] width 24 height 24
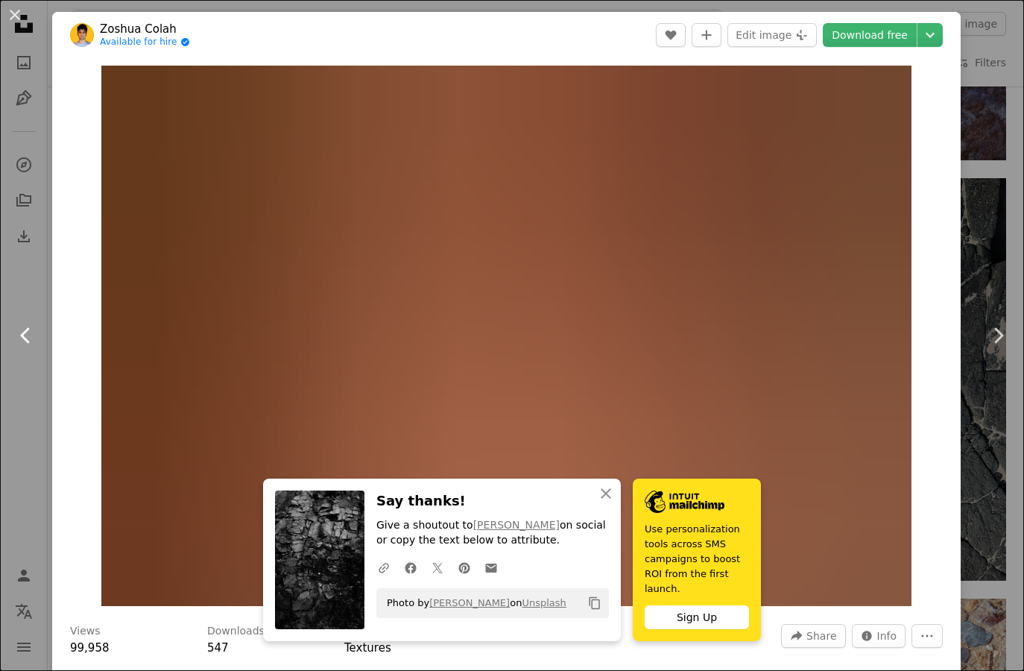
click at [24, 337] on icon at bounding box center [25, 335] width 10 height 16
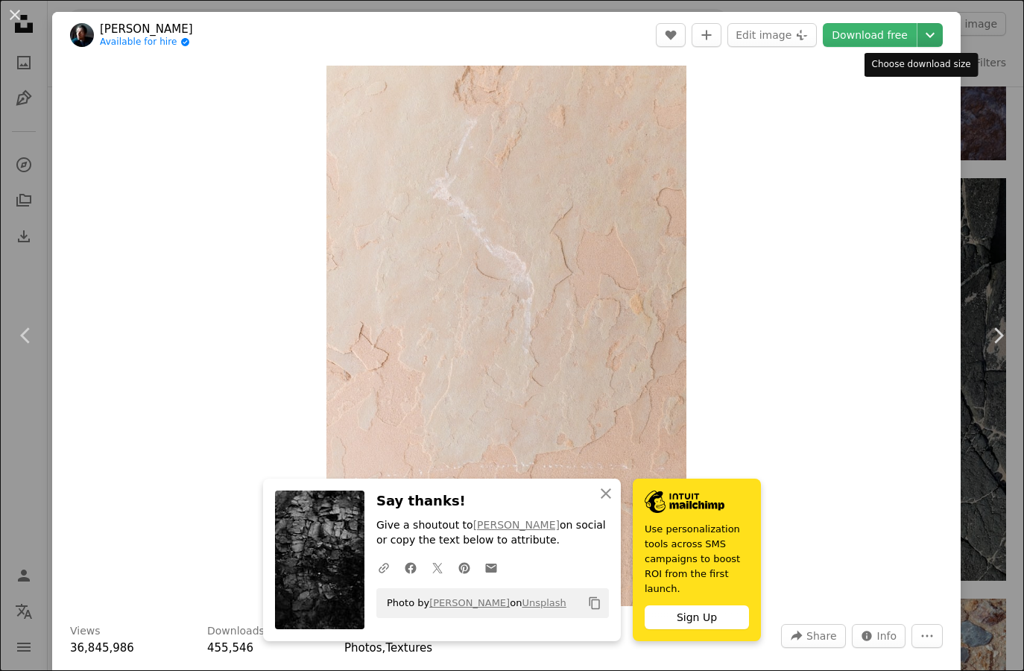
click at [926, 36] on icon "Choose download size" at bounding box center [930, 35] width 9 height 5
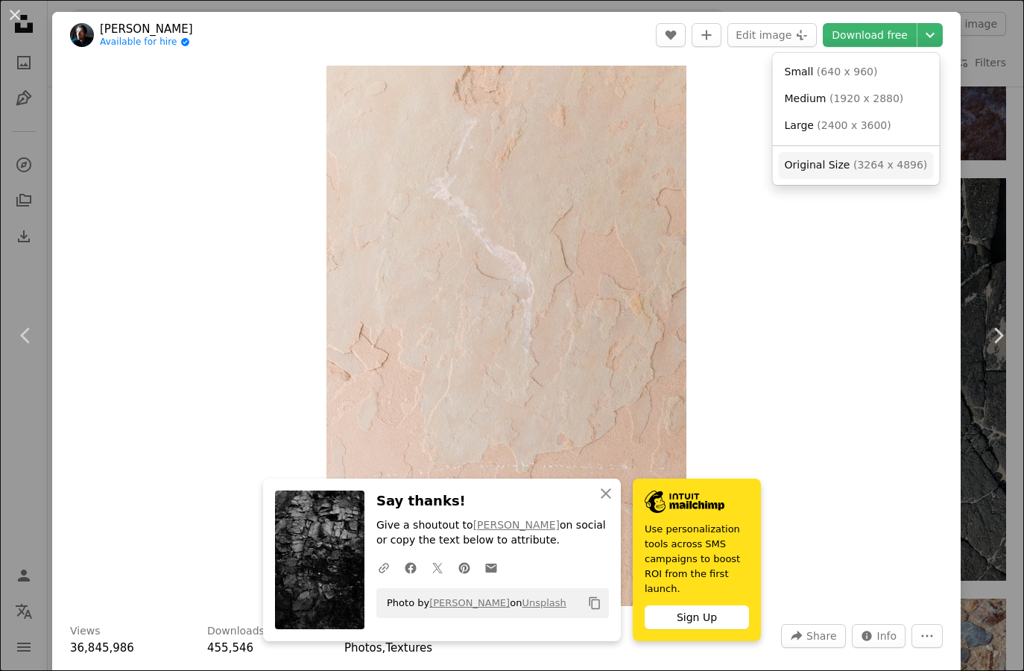
click at [854, 161] on span "( 3264 x 4896 )" at bounding box center [891, 165] width 74 height 12
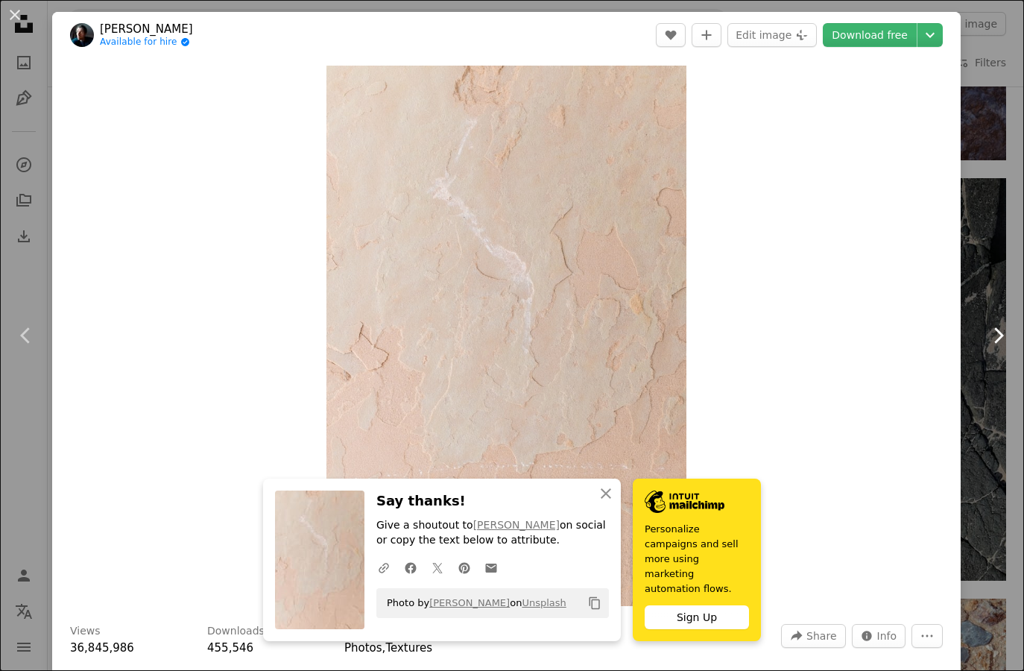
click at [986, 333] on icon "Chevron right" at bounding box center [998, 336] width 24 height 24
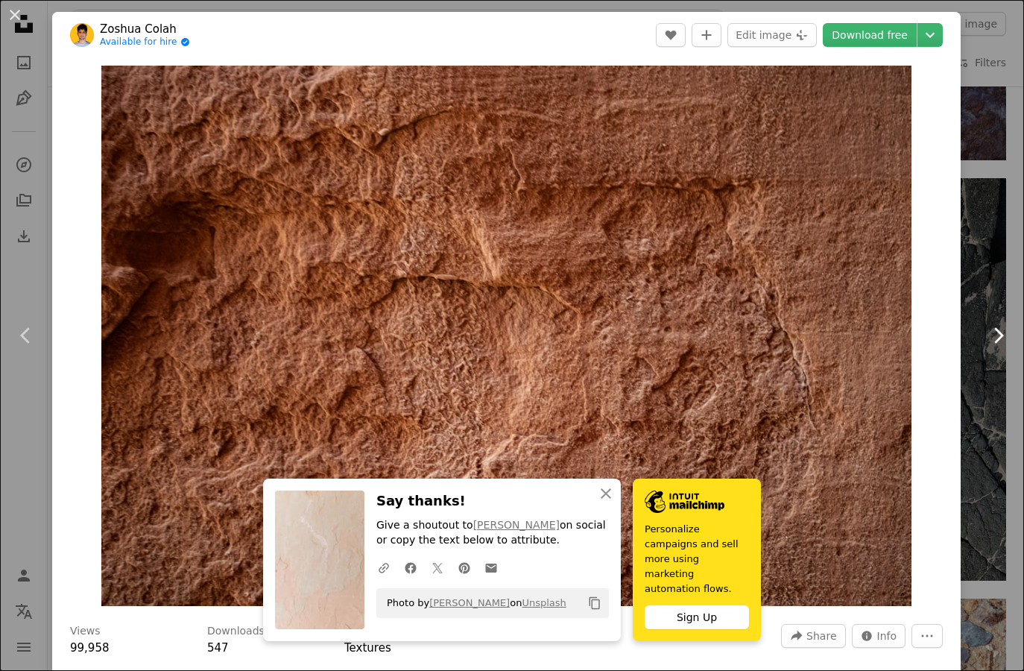
click at [986, 333] on icon "Chevron right" at bounding box center [998, 336] width 24 height 24
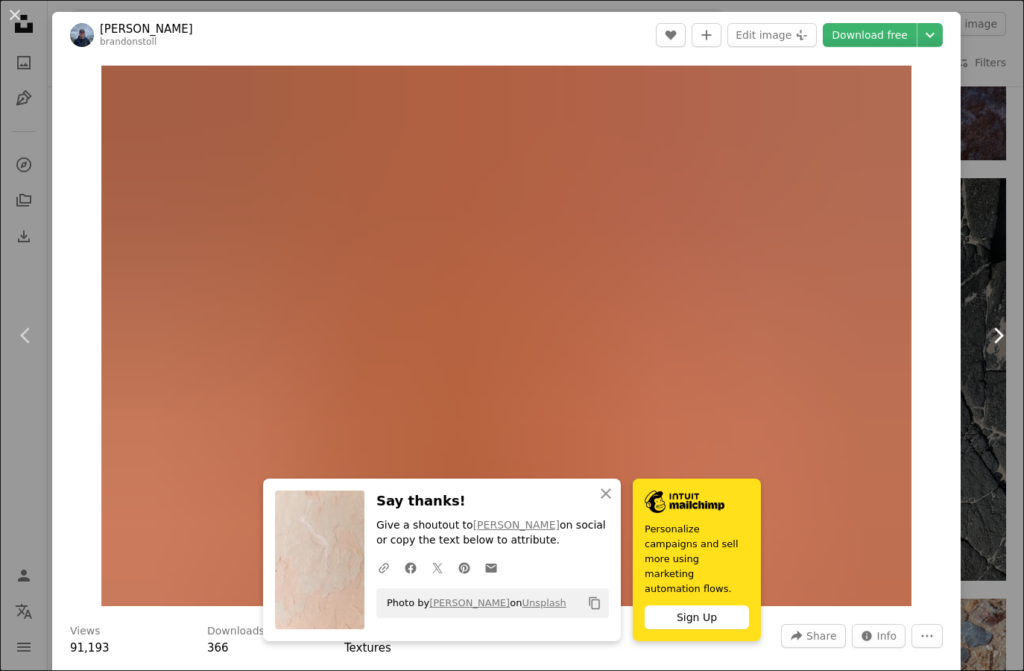
click at [986, 333] on icon "Chevron right" at bounding box center [998, 336] width 24 height 24
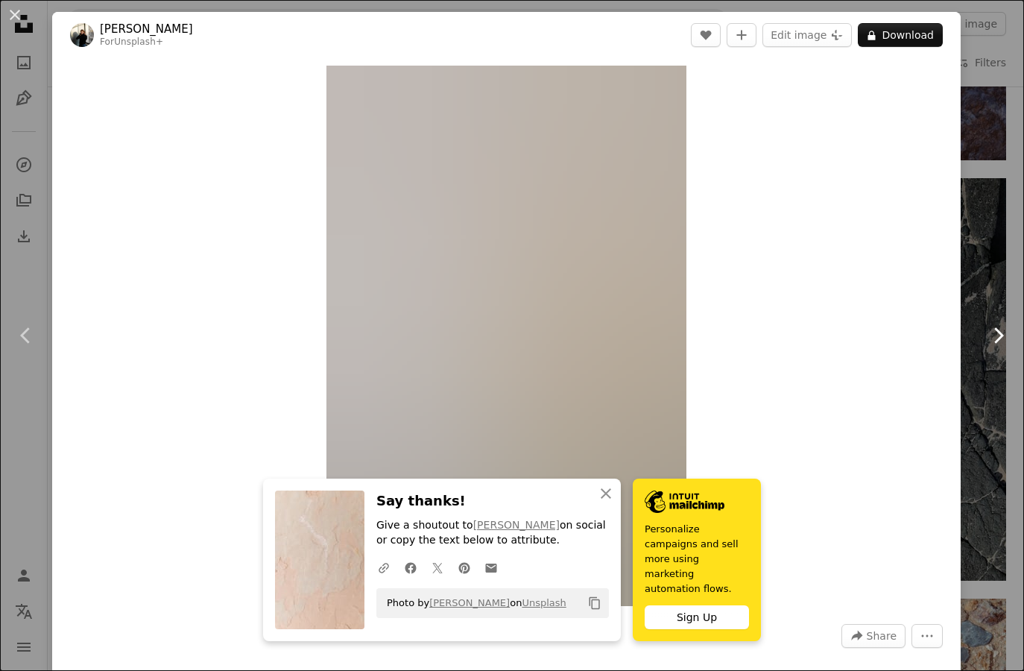
click at [986, 333] on icon "Chevron right" at bounding box center [998, 336] width 24 height 24
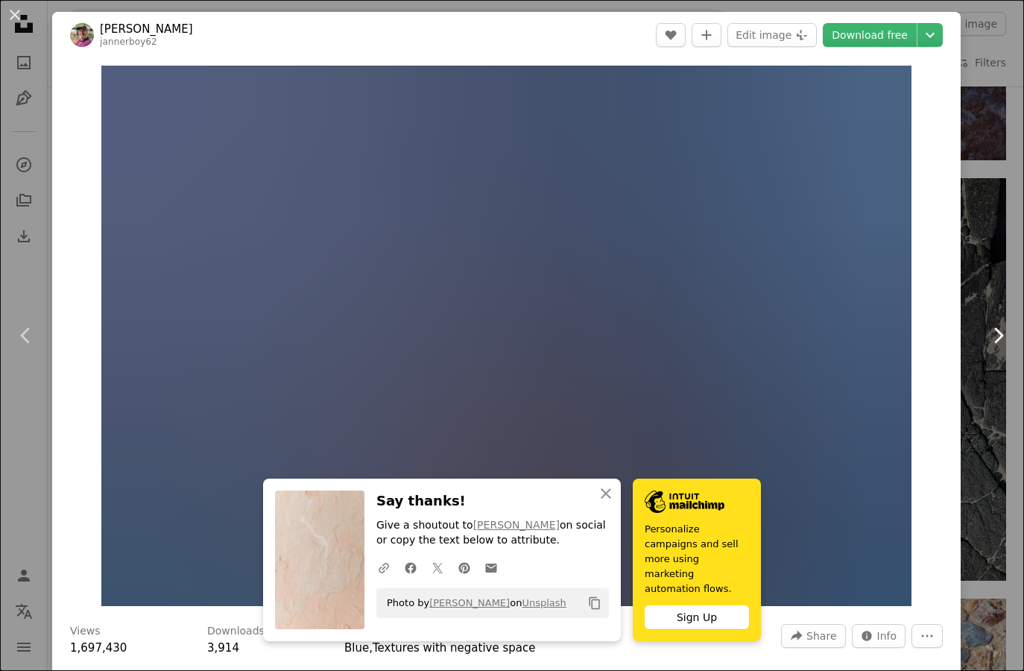
click at [986, 333] on icon "Chevron right" at bounding box center [998, 336] width 24 height 24
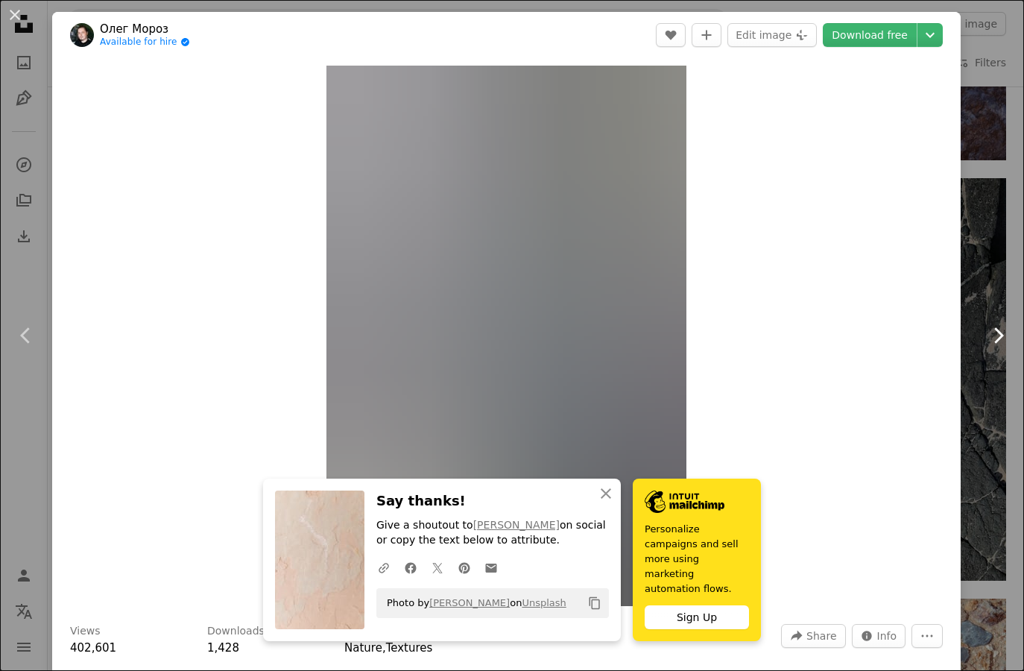
click at [986, 333] on icon "Chevron right" at bounding box center [998, 336] width 24 height 24
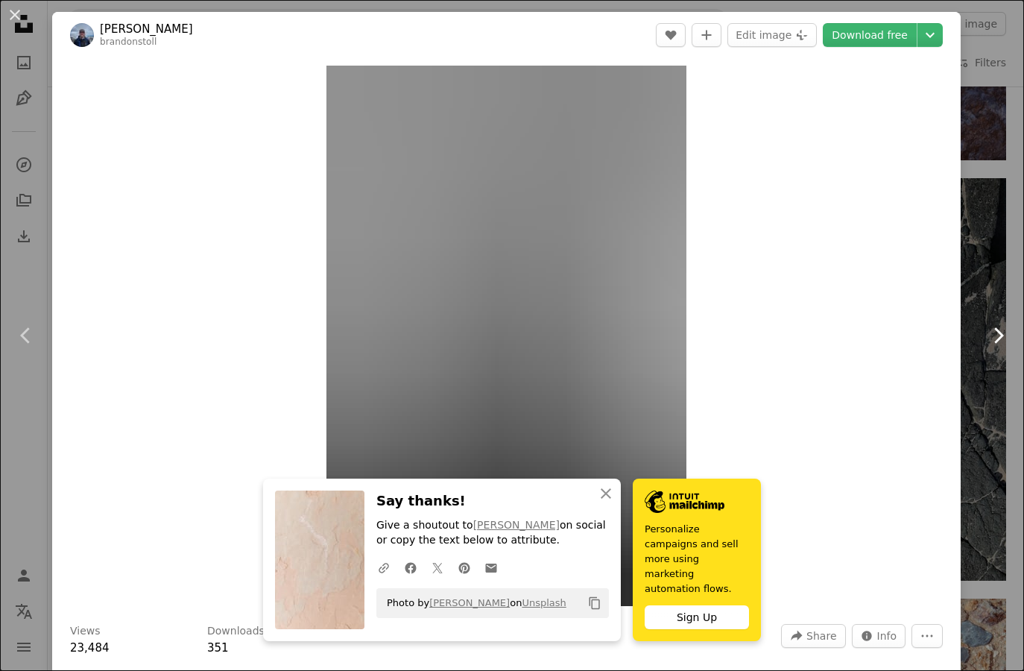
click at [986, 333] on icon "Chevron right" at bounding box center [998, 336] width 24 height 24
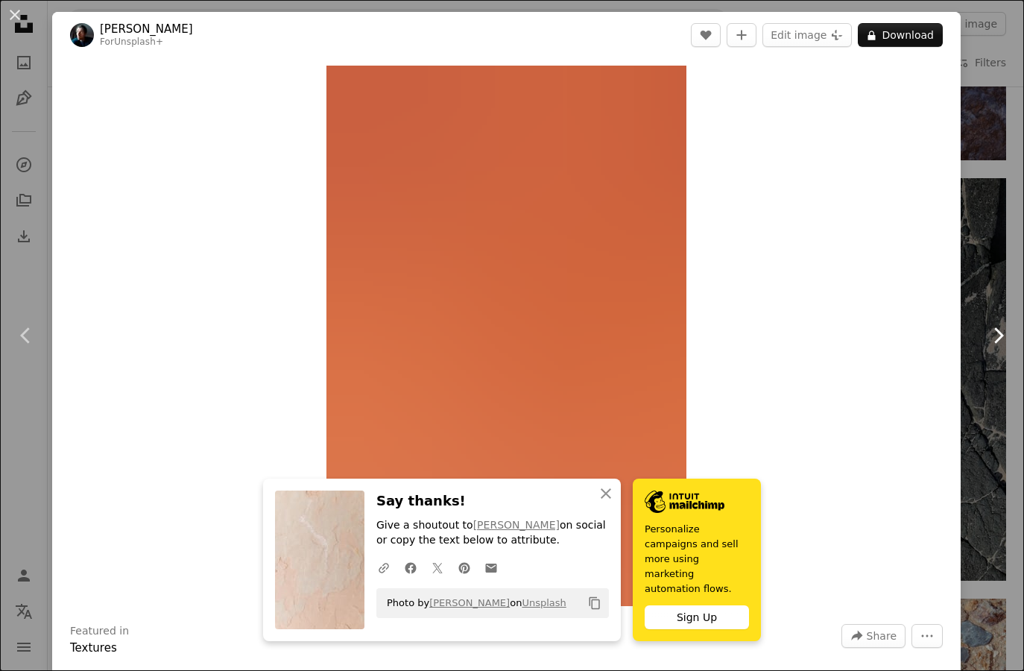
click at [986, 333] on icon "Chevron right" at bounding box center [998, 336] width 24 height 24
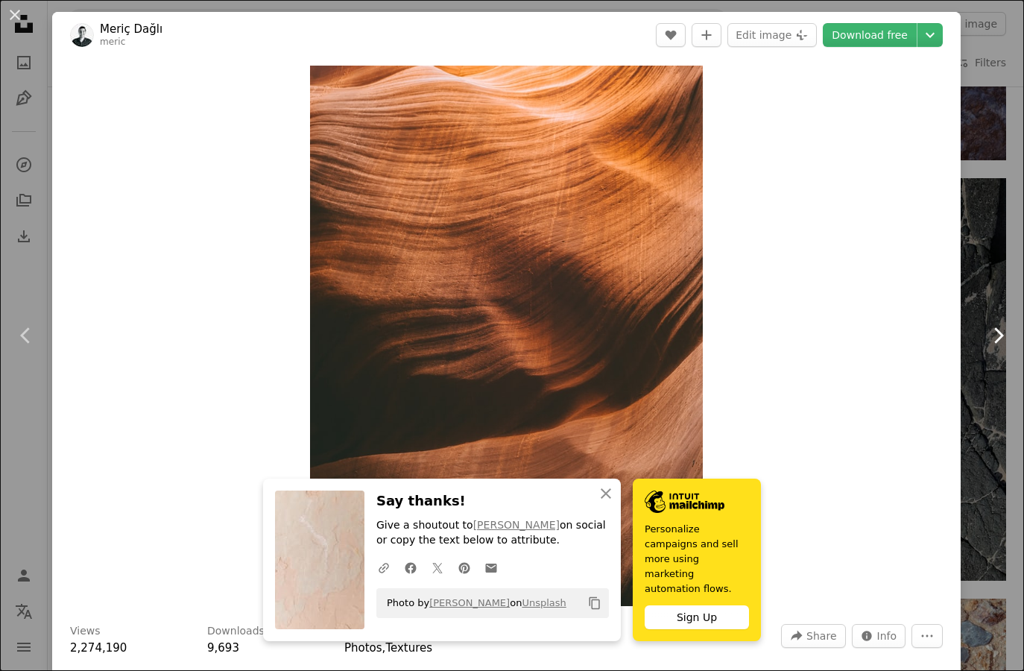
click at [986, 333] on icon "Chevron right" at bounding box center [998, 336] width 24 height 24
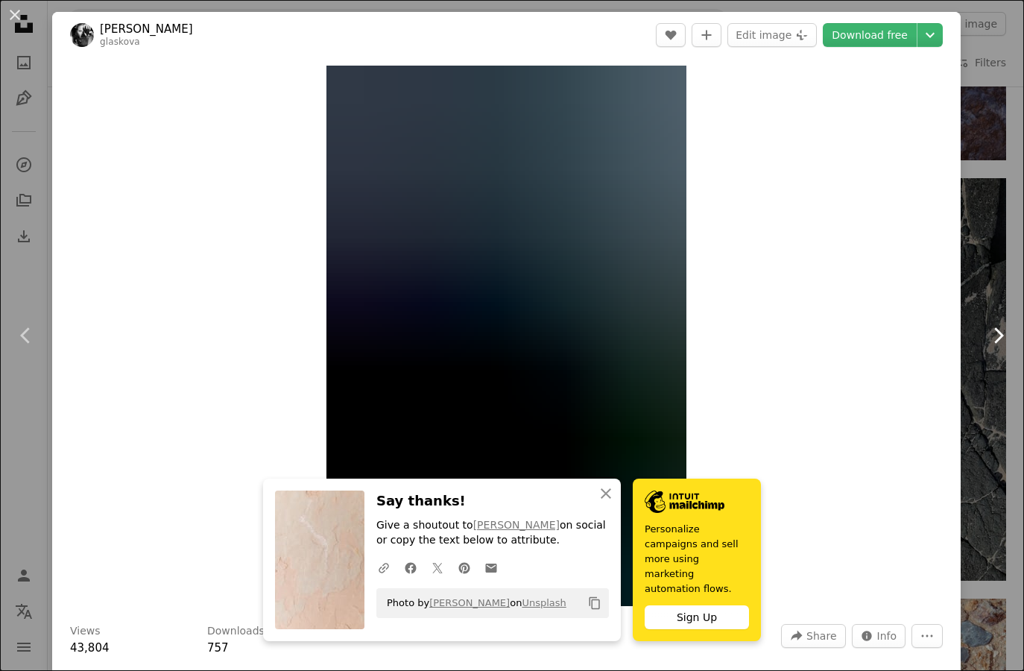
click at [986, 333] on icon "Chevron right" at bounding box center [998, 336] width 24 height 24
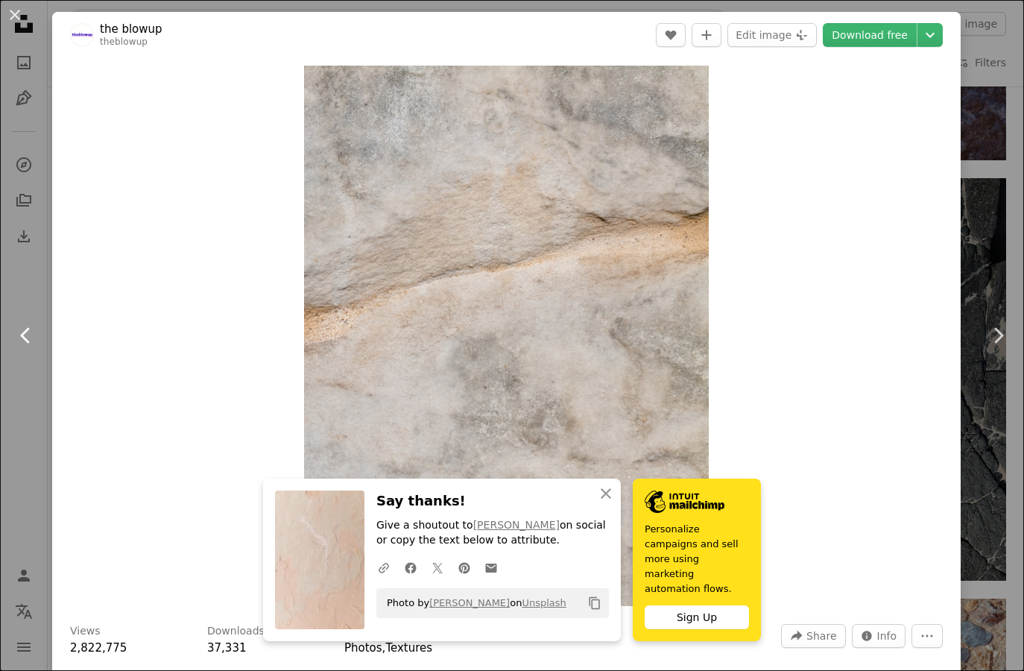
click at [24, 334] on icon at bounding box center [25, 335] width 10 height 16
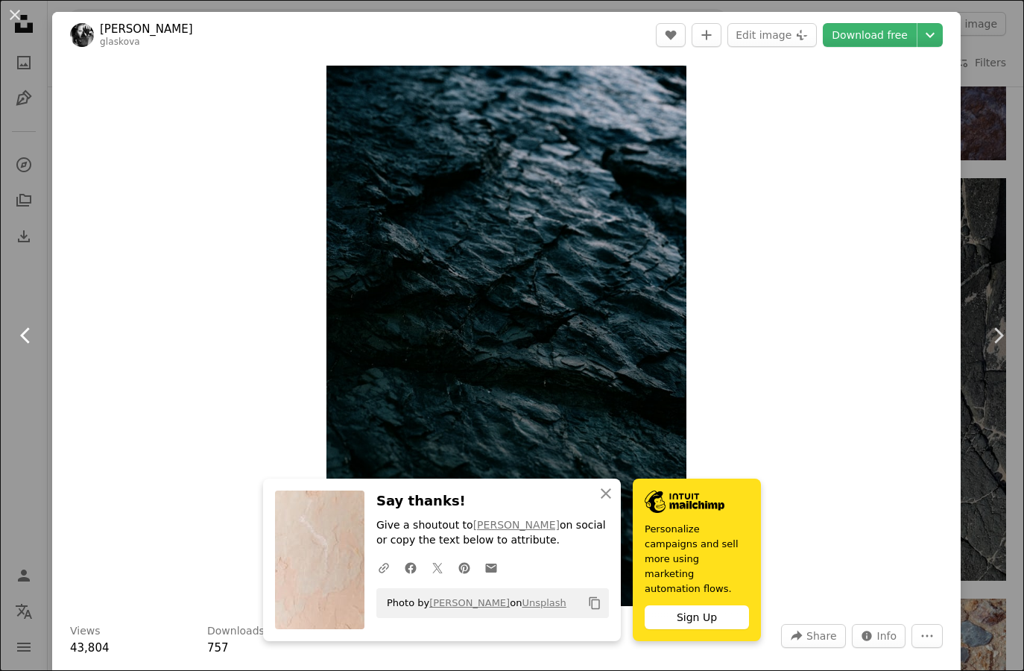
click at [24, 334] on icon at bounding box center [25, 335] width 10 height 16
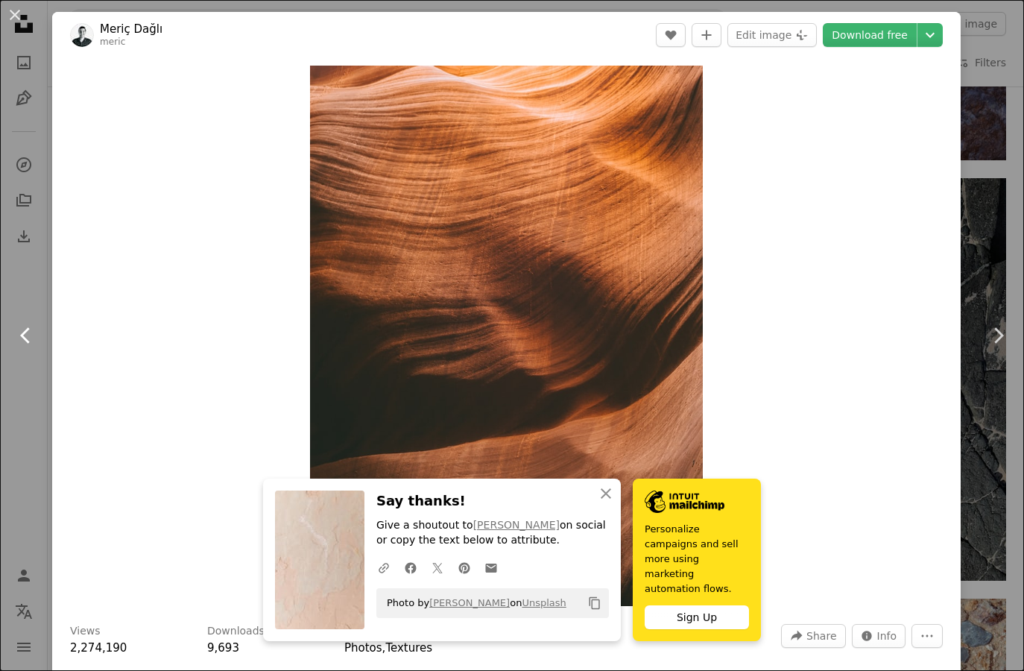
click at [24, 334] on icon at bounding box center [25, 335] width 10 height 16
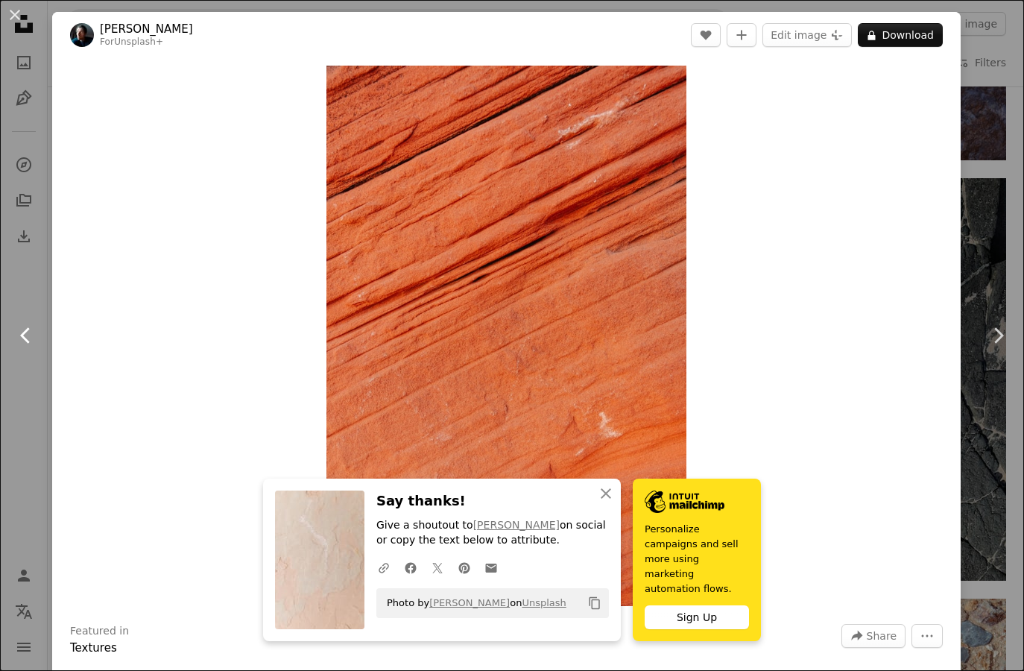
click at [24, 334] on icon at bounding box center [25, 335] width 10 height 16
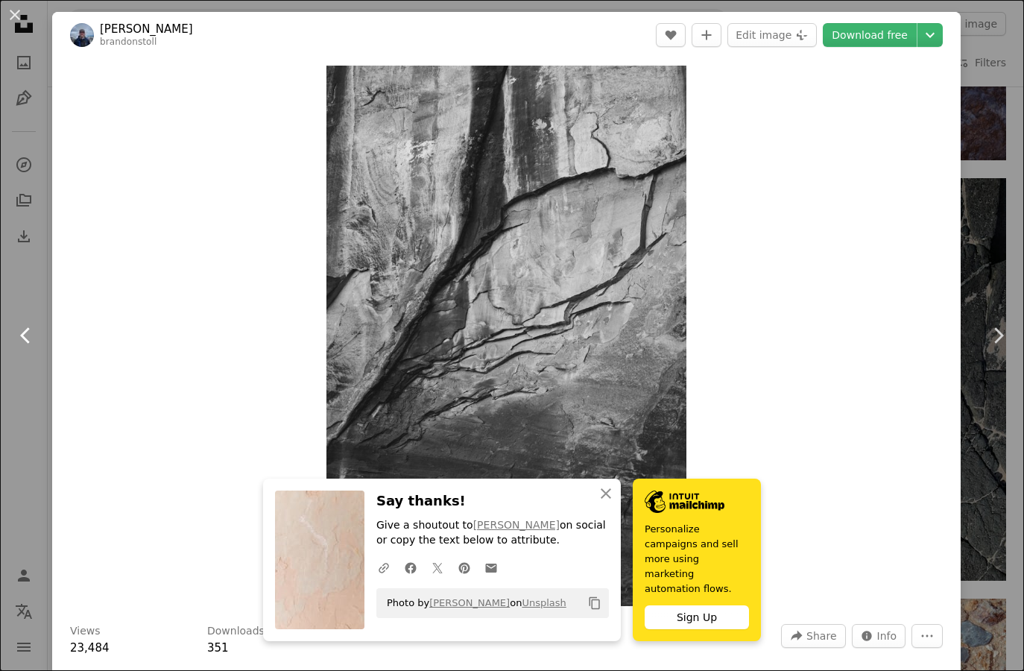
click at [24, 334] on icon at bounding box center [25, 335] width 10 height 16
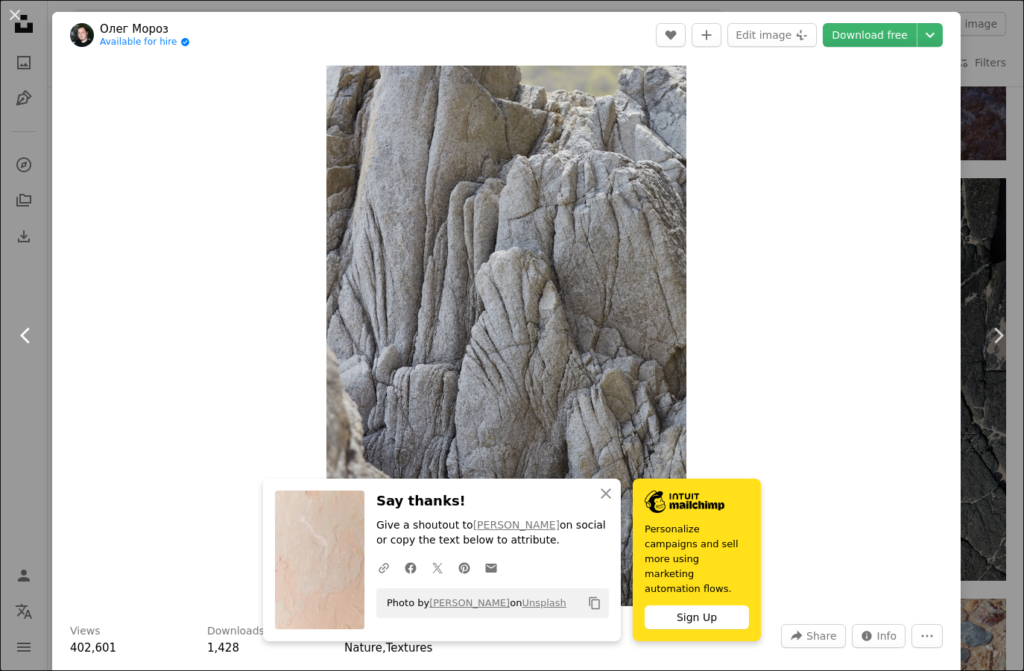
click at [24, 334] on icon at bounding box center [25, 335] width 10 height 16
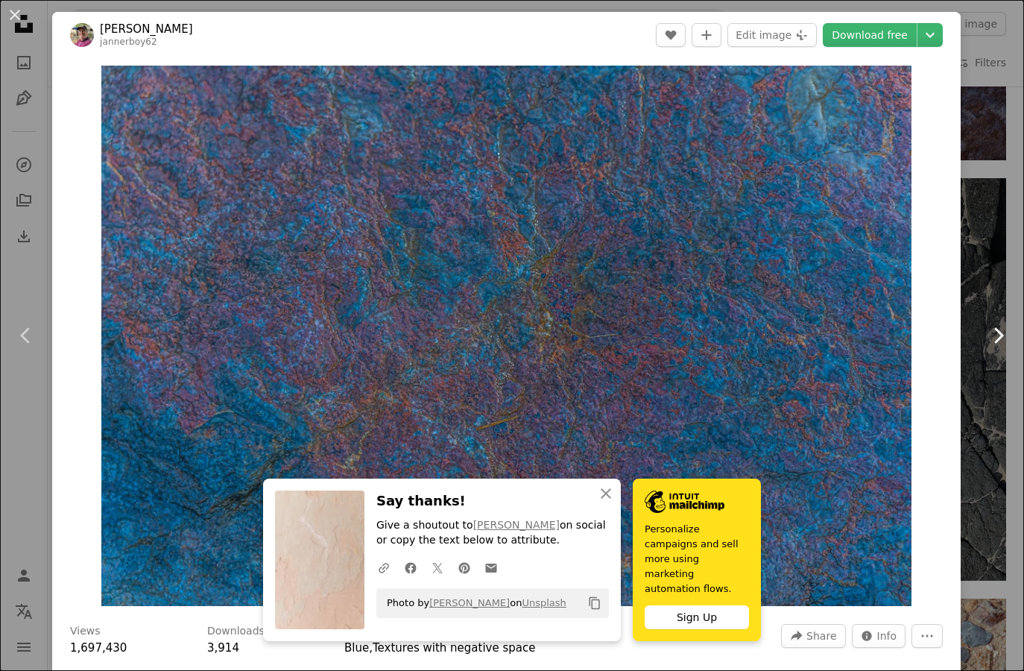
click at [995, 332] on icon at bounding box center [1000, 335] width 10 height 16
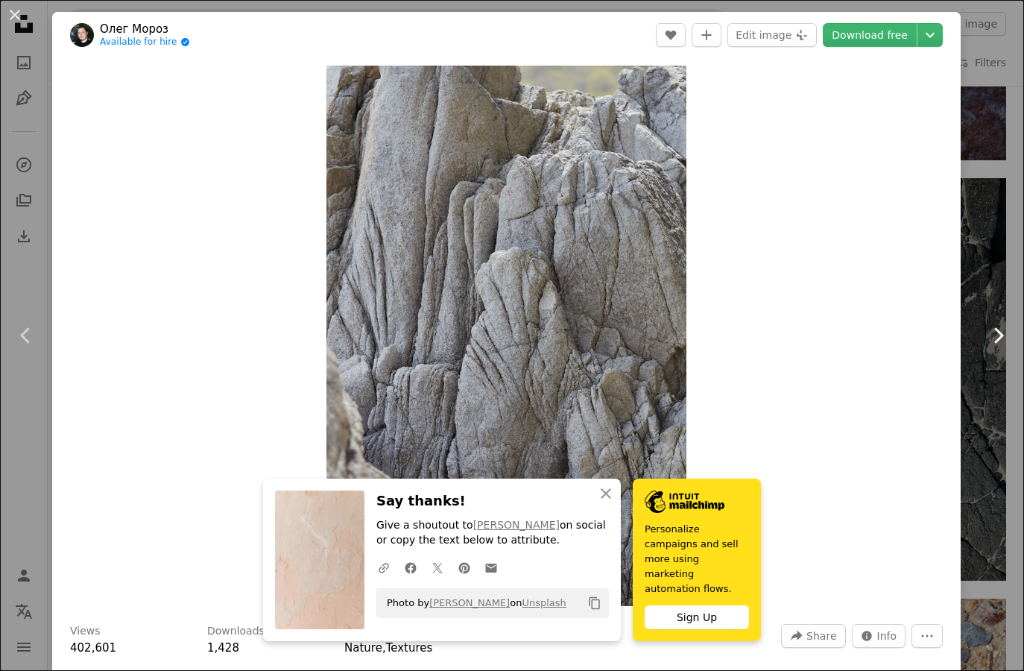
click at [995, 332] on icon at bounding box center [1000, 335] width 10 height 16
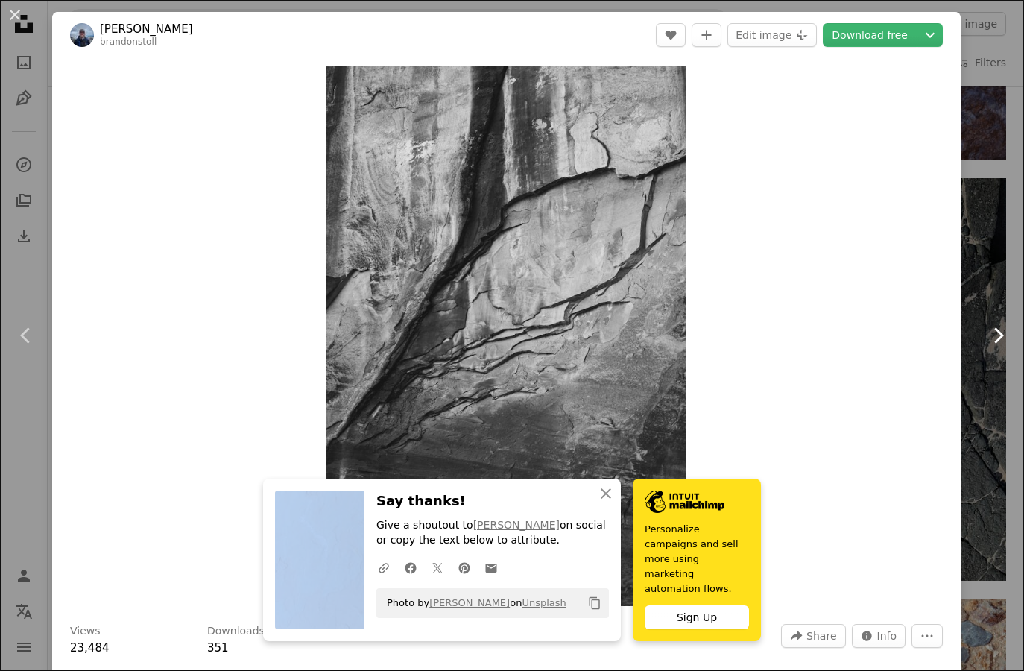
click at [995, 332] on icon at bounding box center [1000, 335] width 10 height 16
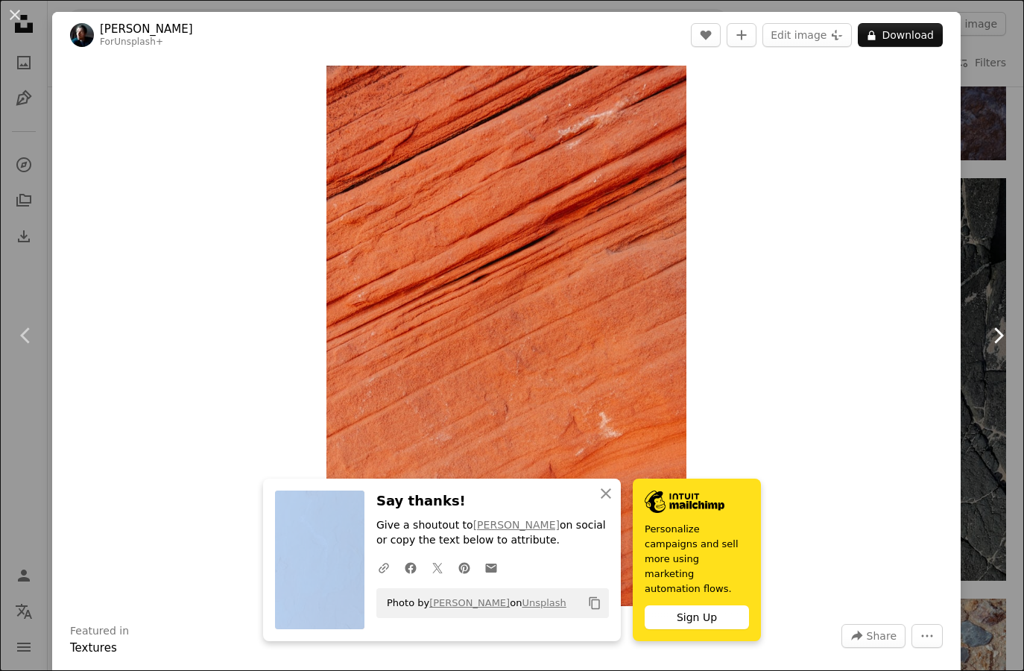
click at [995, 332] on icon at bounding box center [1000, 335] width 10 height 16
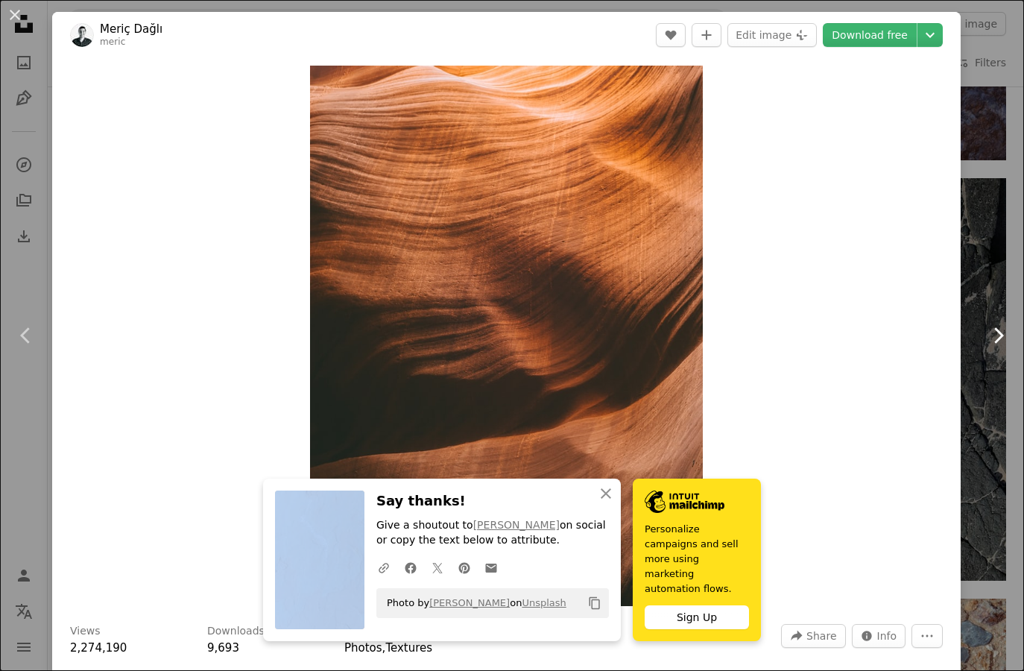
click at [995, 331] on icon at bounding box center [1000, 335] width 10 height 16
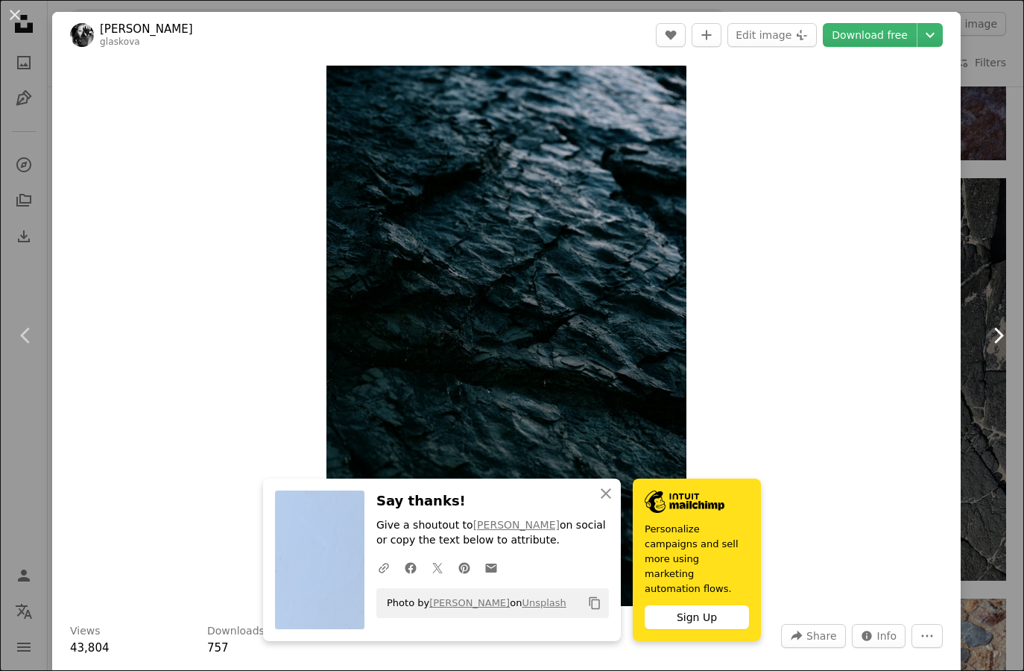
click at [995, 331] on icon at bounding box center [1000, 335] width 10 height 16
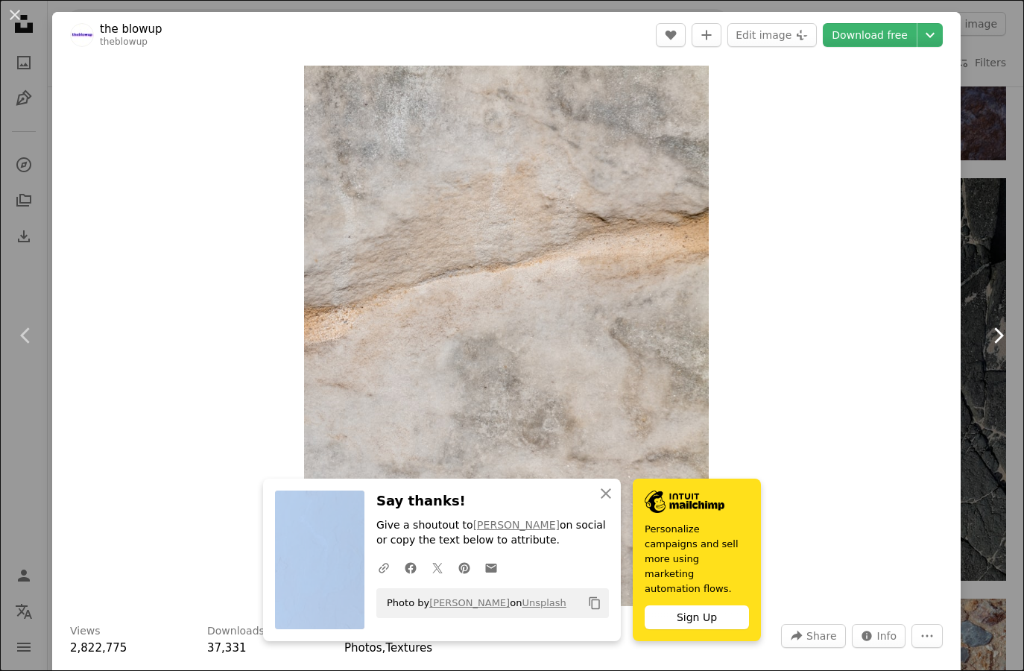
click at [995, 331] on icon at bounding box center [1000, 335] width 10 height 16
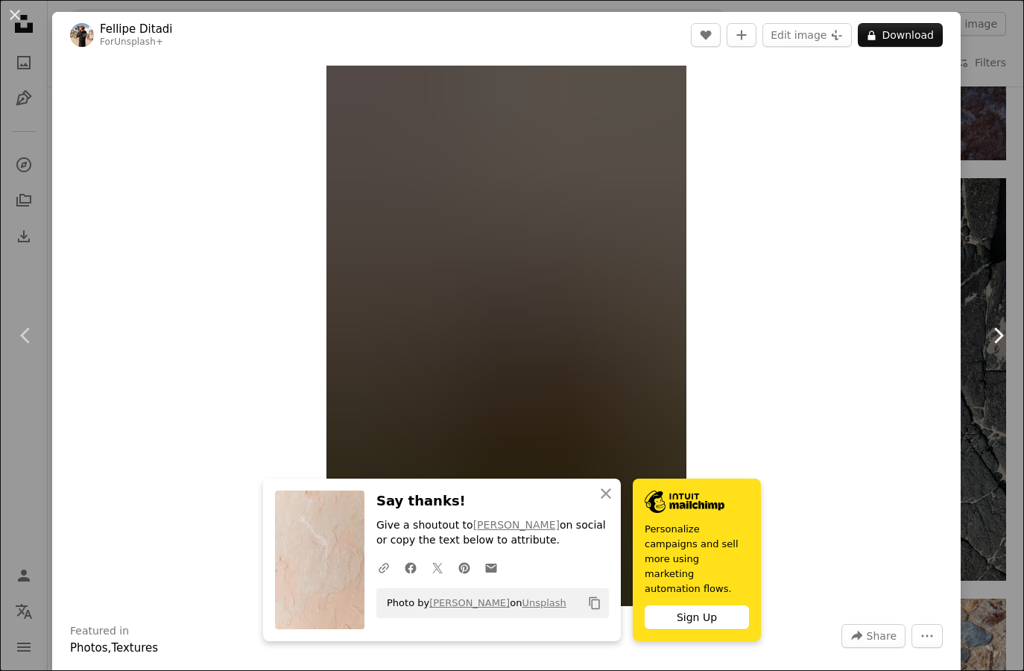
click at [995, 331] on icon at bounding box center [1000, 335] width 10 height 16
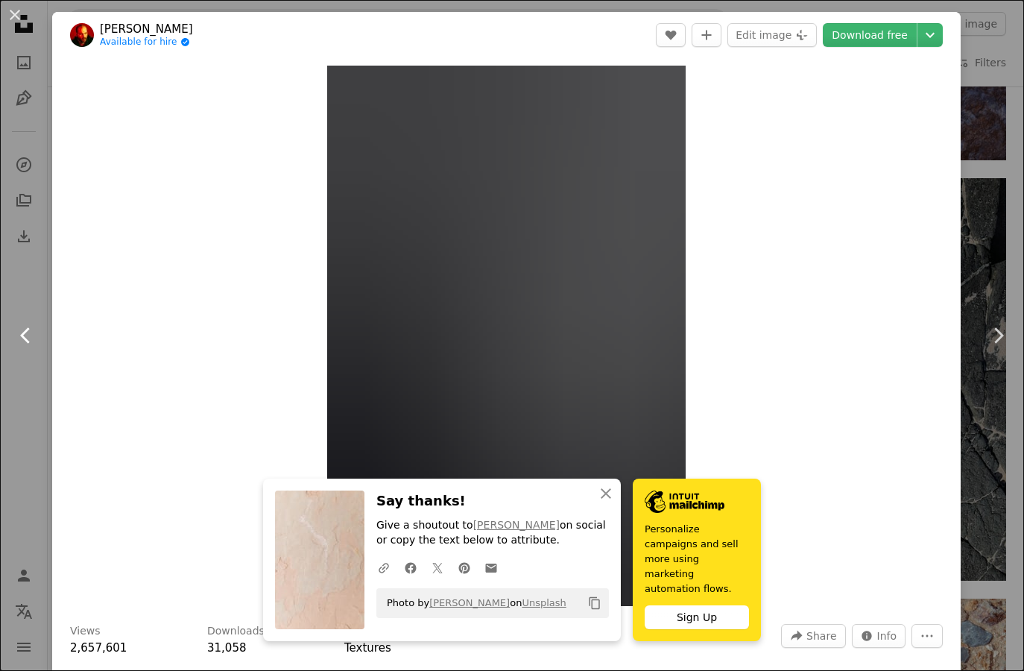
click at [22, 334] on icon at bounding box center [25, 335] width 10 height 16
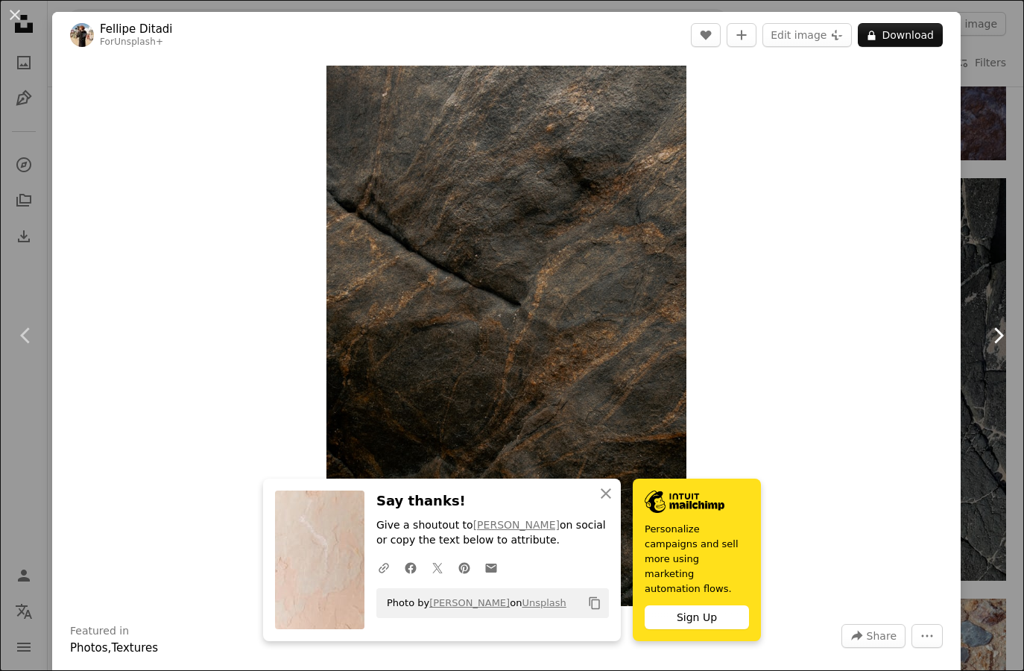
click at [995, 336] on icon at bounding box center [1000, 335] width 10 height 16
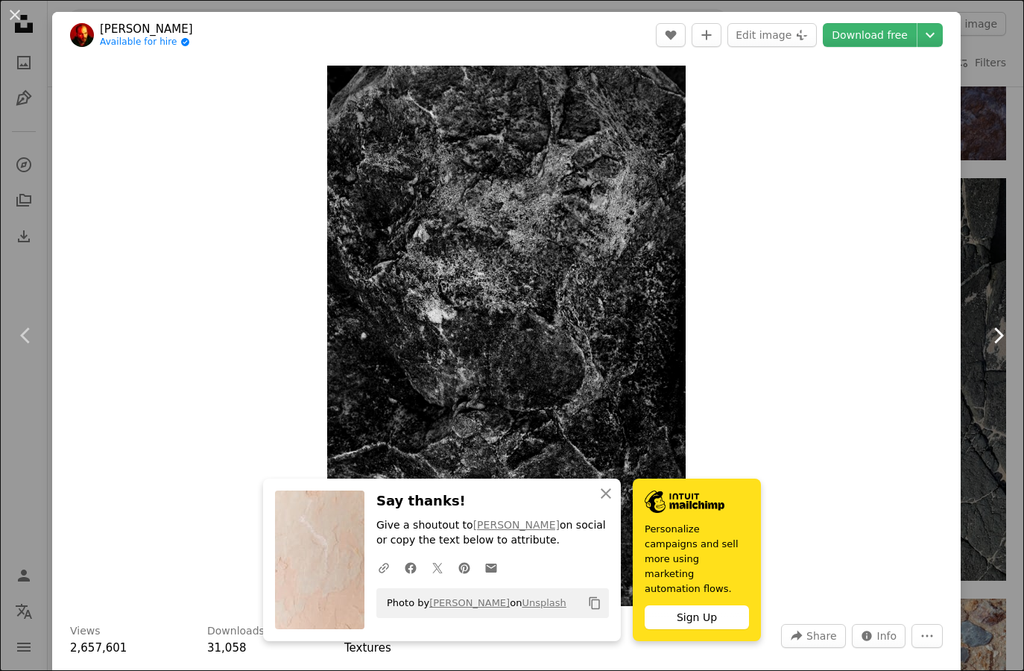
click at [995, 336] on icon at bounding box center [1000, 335] width 10 height 16
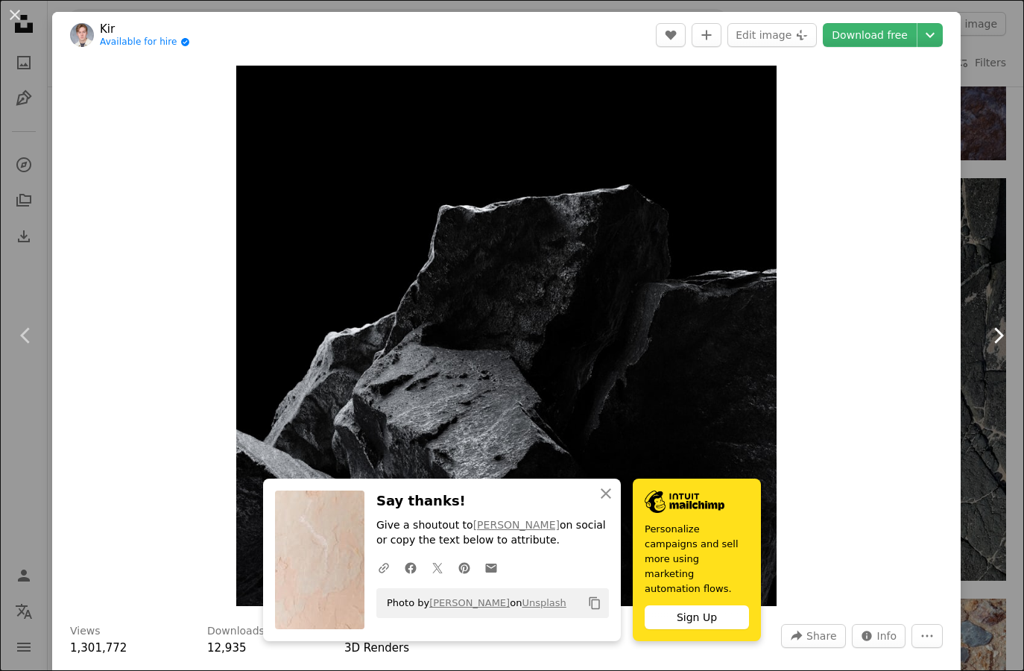
click at [995, 336] on icon at bounding box center [1000, 335] width 10 height 16
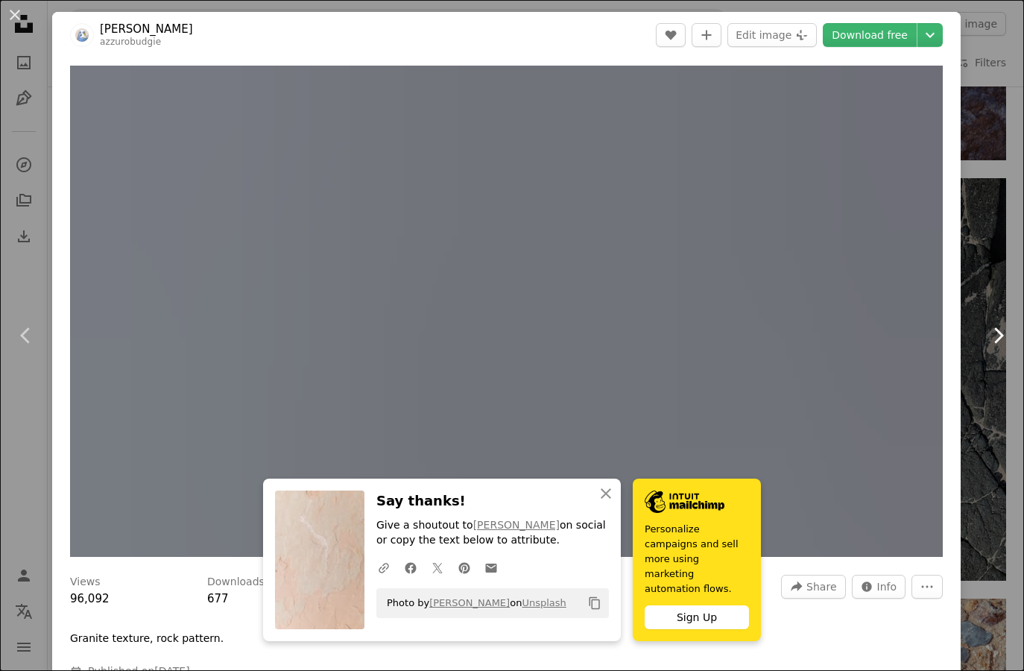
click at [995, 336] on icon at bounding box center [1000, 335] width 10 height 16
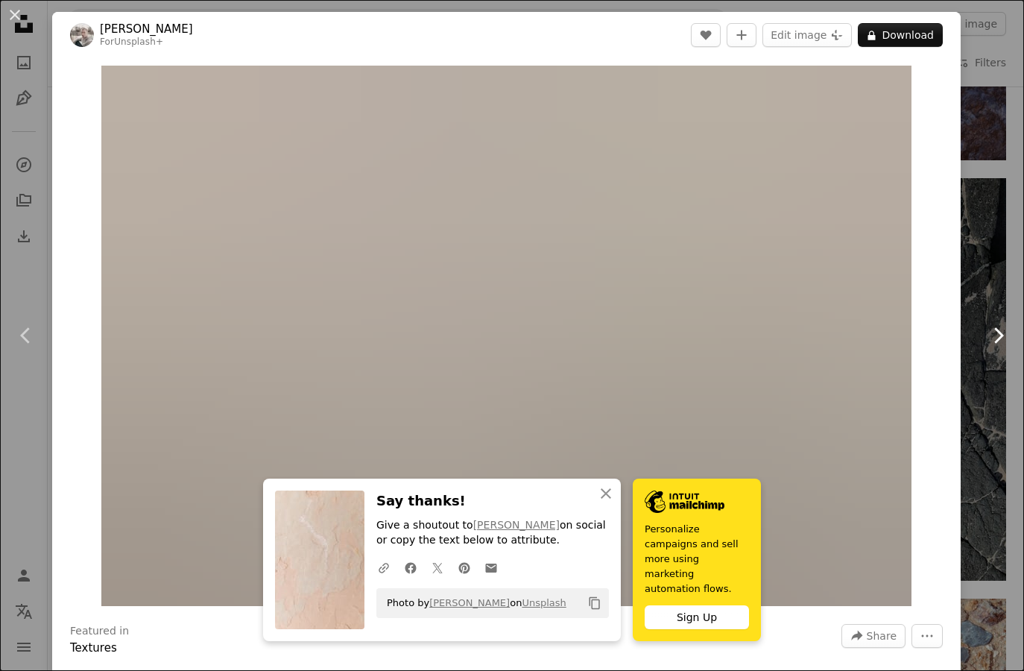
click at [995, 329] on icon at bounding box center [1000, 335] width 10 height 16
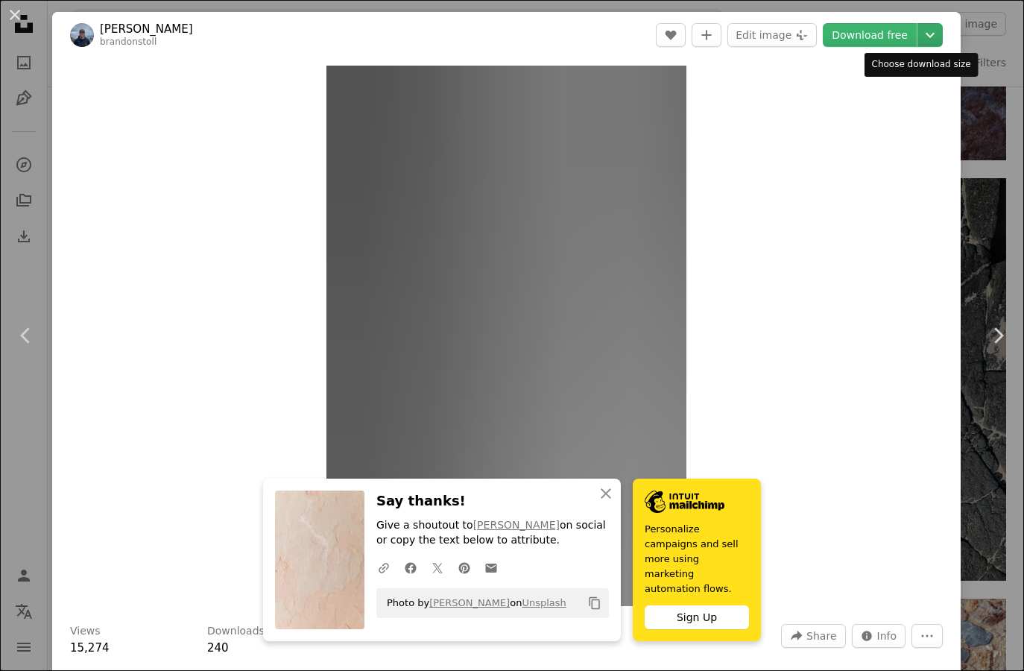
click at [919, 37] on icon "Chevron down" at bounding box center [931, 35] width 24 height 18
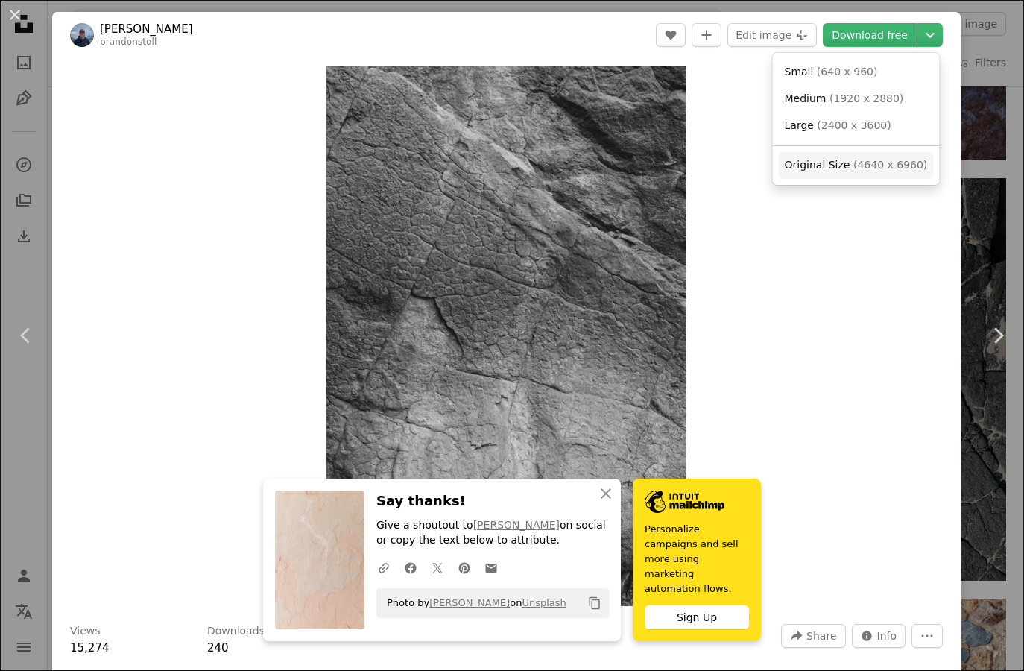
click at [880, 167] on span "( 4640 x 6960 )" at bounding box center [891, 165] width 74 height 12
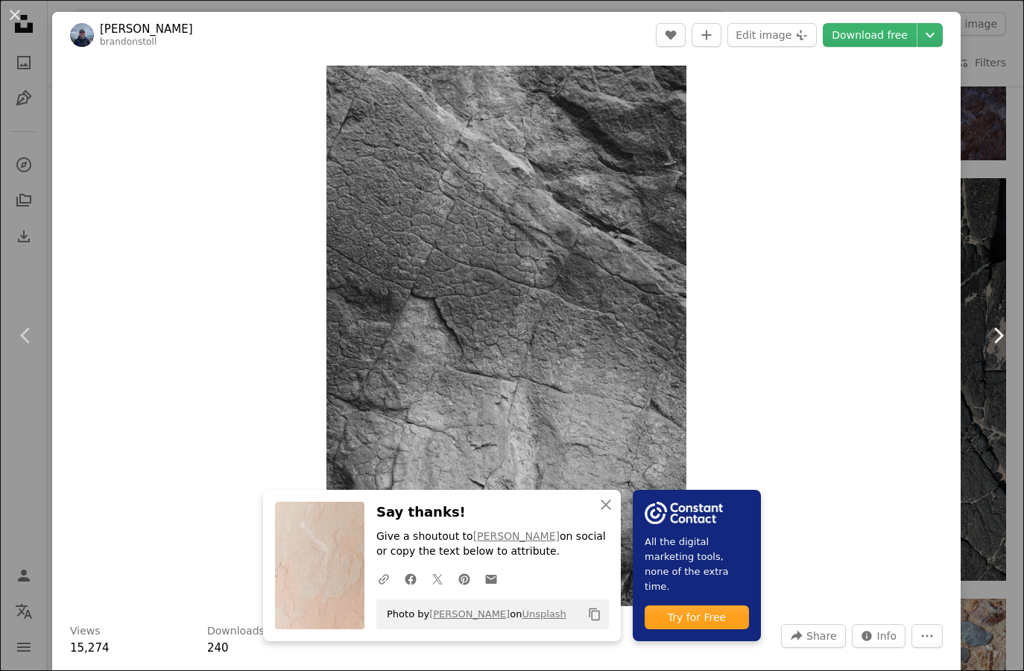
click at [986, 336] on icon "Chevron right" at bounding box center [998, 336] width 24 height 24
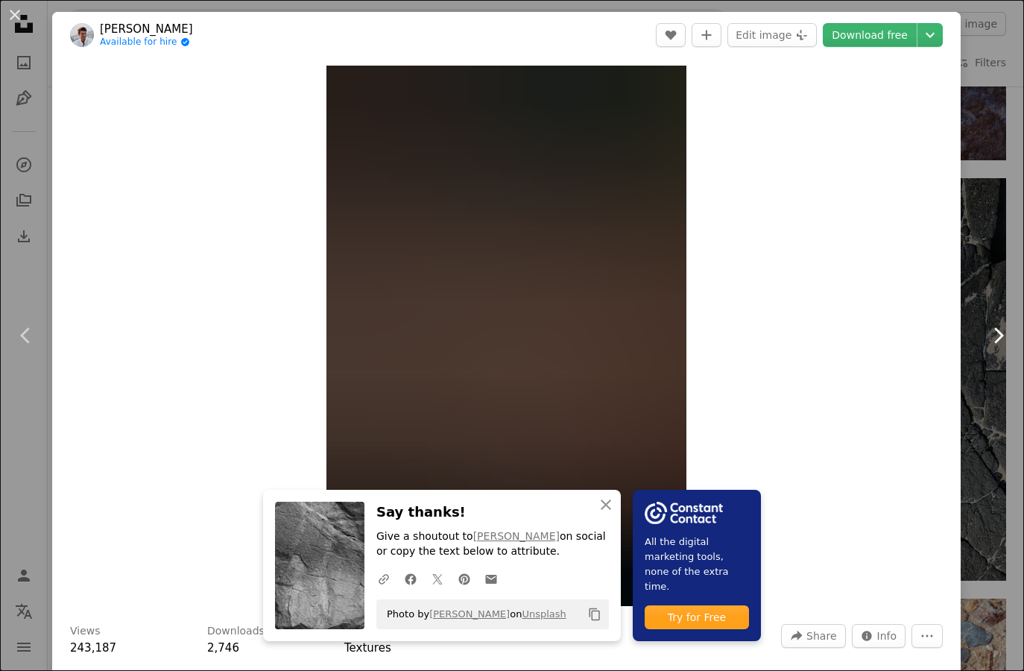
click at [986, 336] on icon "Chevron right" at bounding box center [998, 336] width 24 height 24
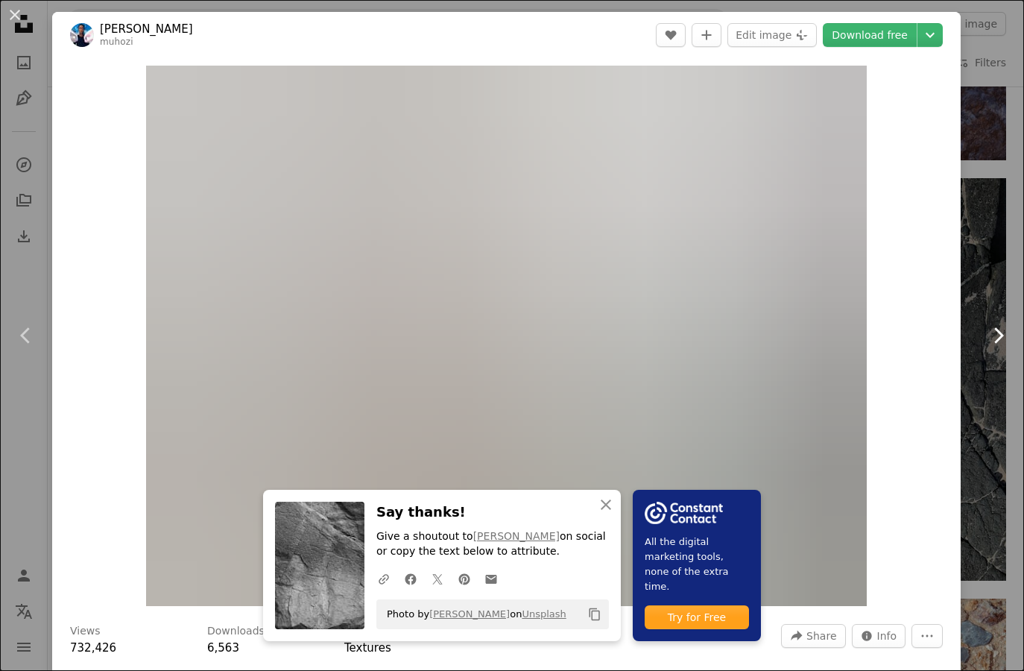
click at [986, 336] on icon "Chevron right" at bounding box center [998, 336] width 24 height 24
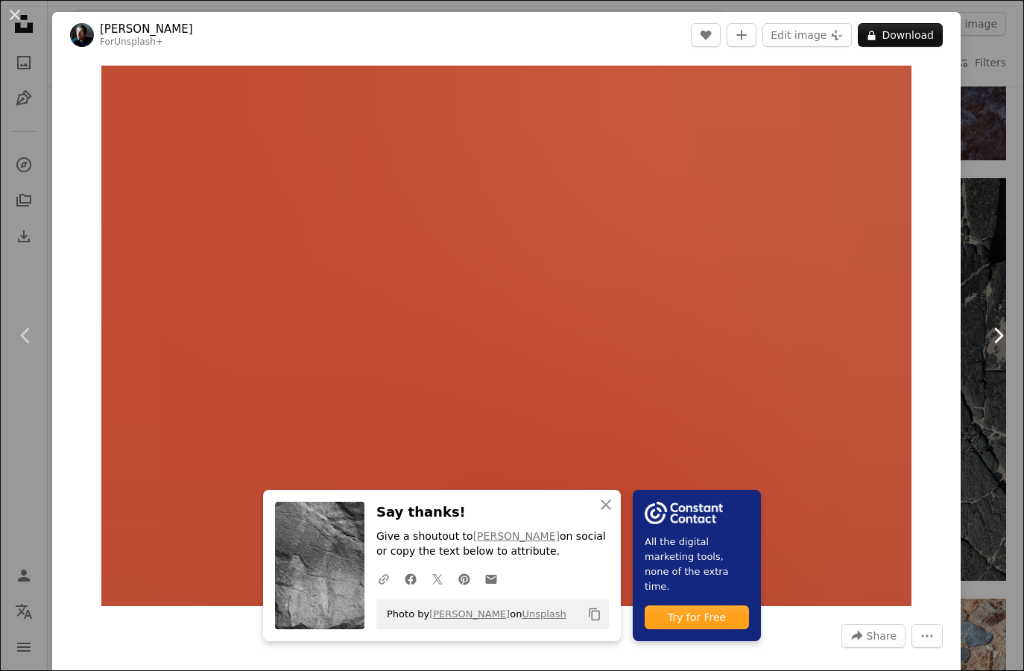
click at [986, 336] on icon "Chevron right" at bounding box center [998, 336] width 24 height 24
